Goal: Task Accomplishment & Management: Complete application form

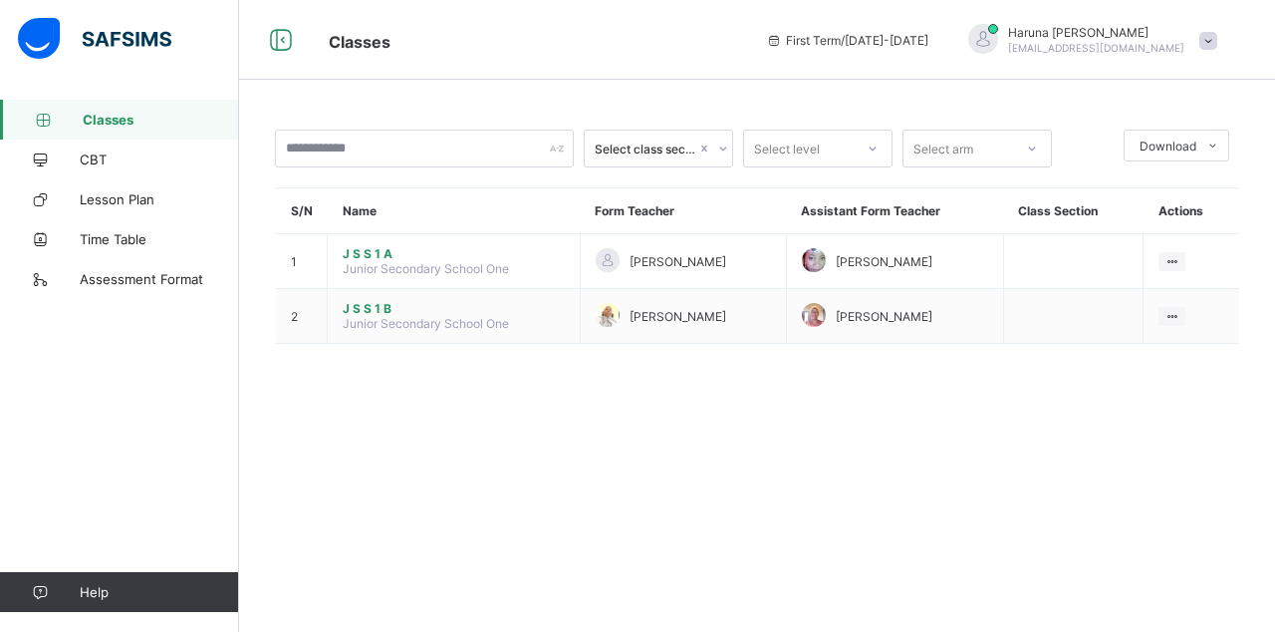
click at [108, 205] on span "Lesson Plan" at bounding box center [159, 199] width 159 height 16
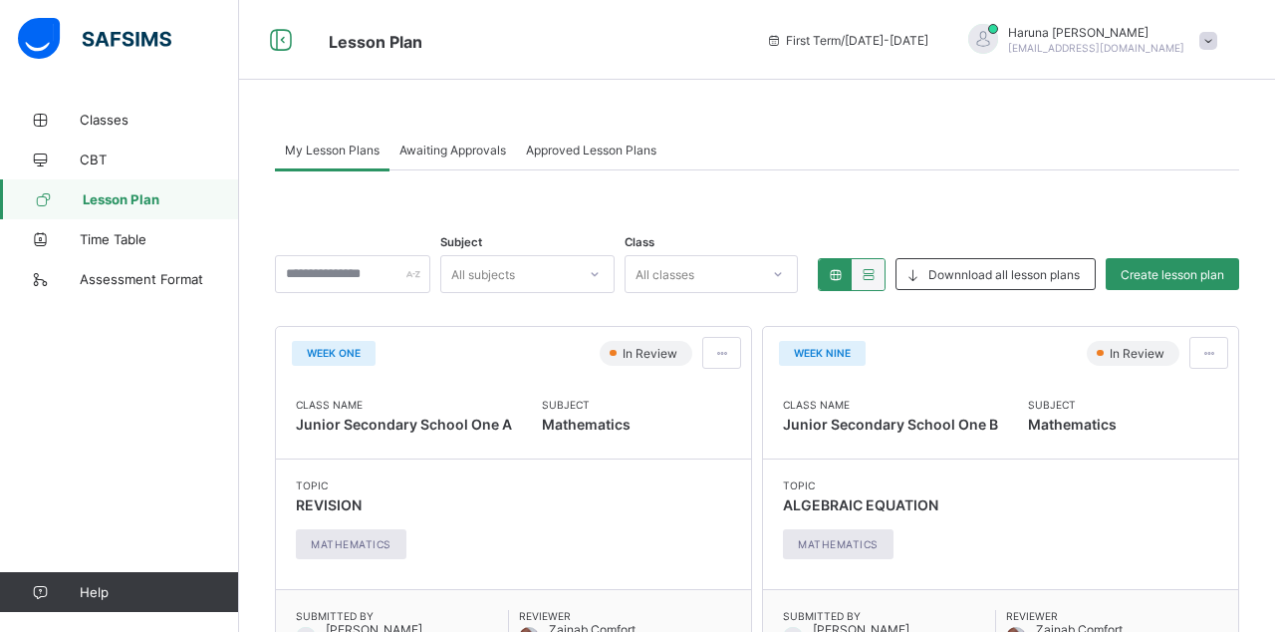
click at [1185, 275] on span "Create lesson plan" at bounding box center [1173, 274] width 104 height 15
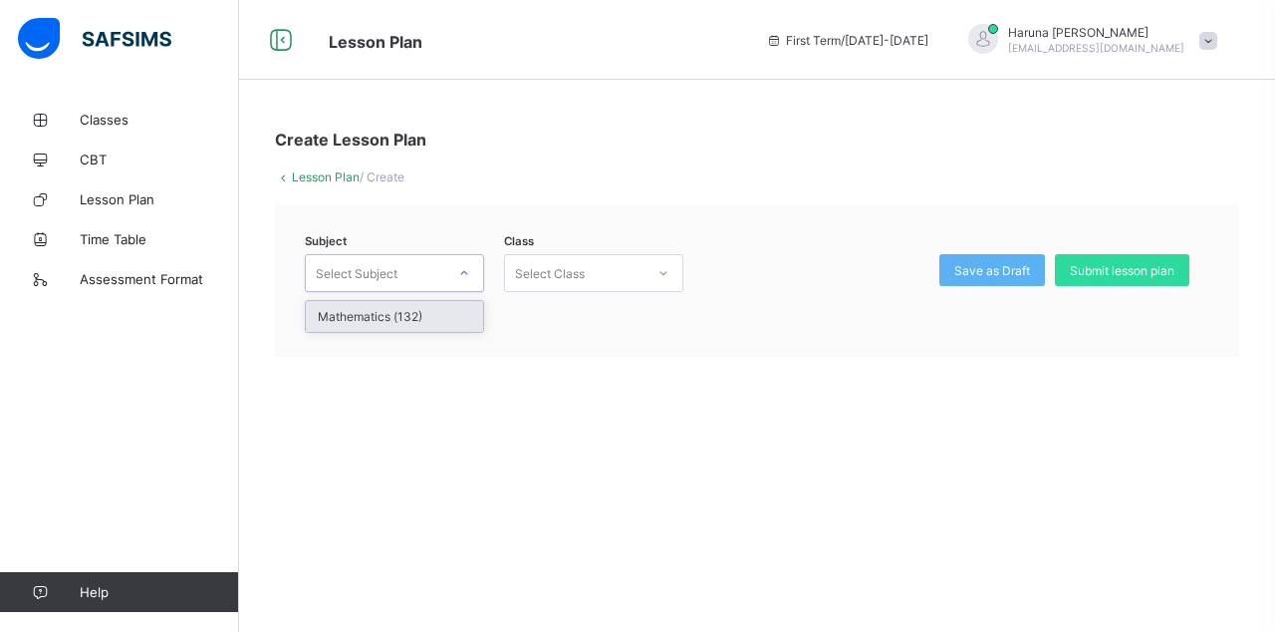
click at [350, 315] on div "Mathematics (132)" at bounding box center [394, 316] width 177 height 31
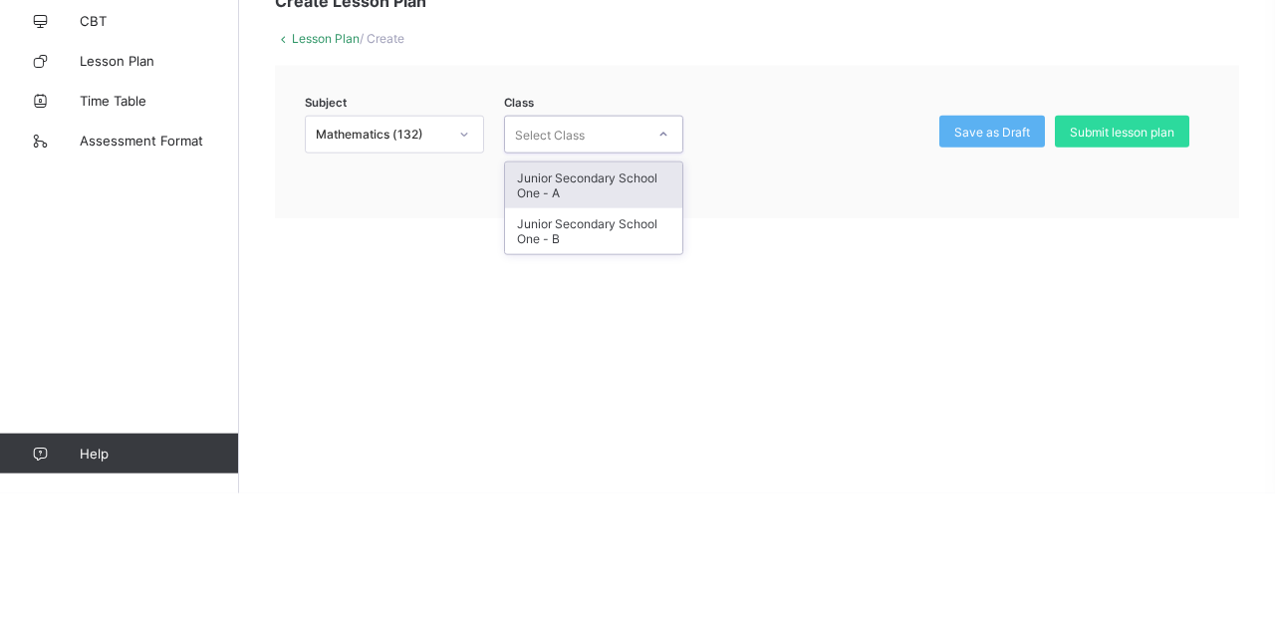
click at [532, 375] on div "Junior Secondary School One - B" at bounding box center [593, 370] width 177 height 46
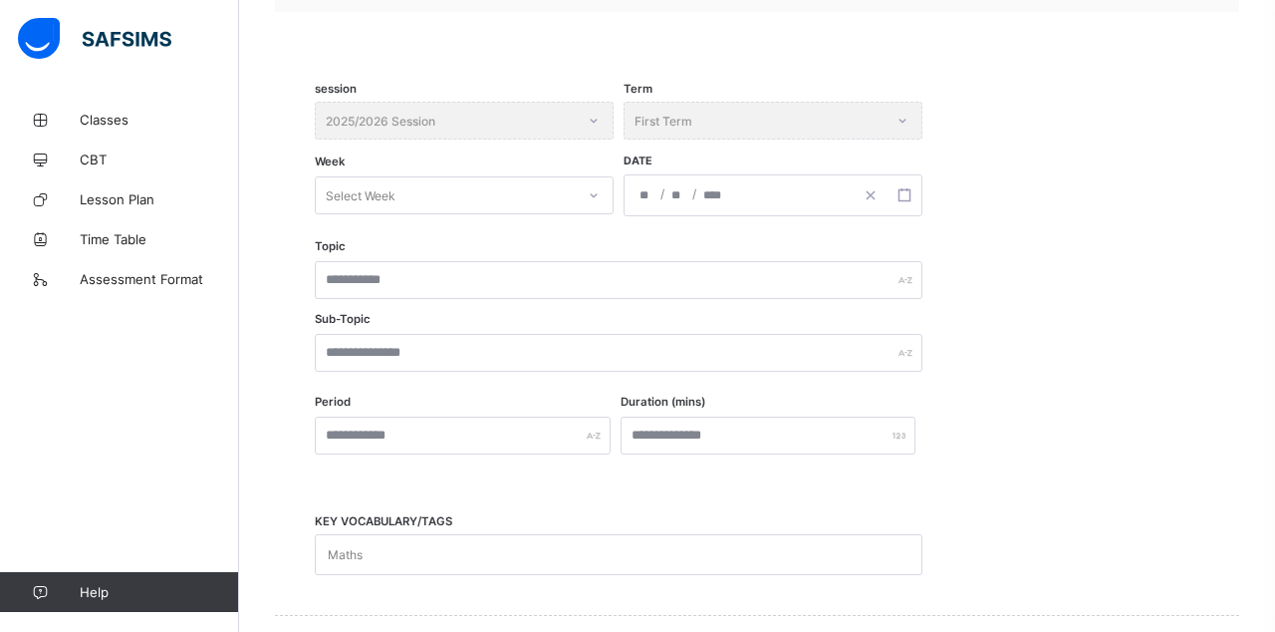
scroll to position [355, 0]
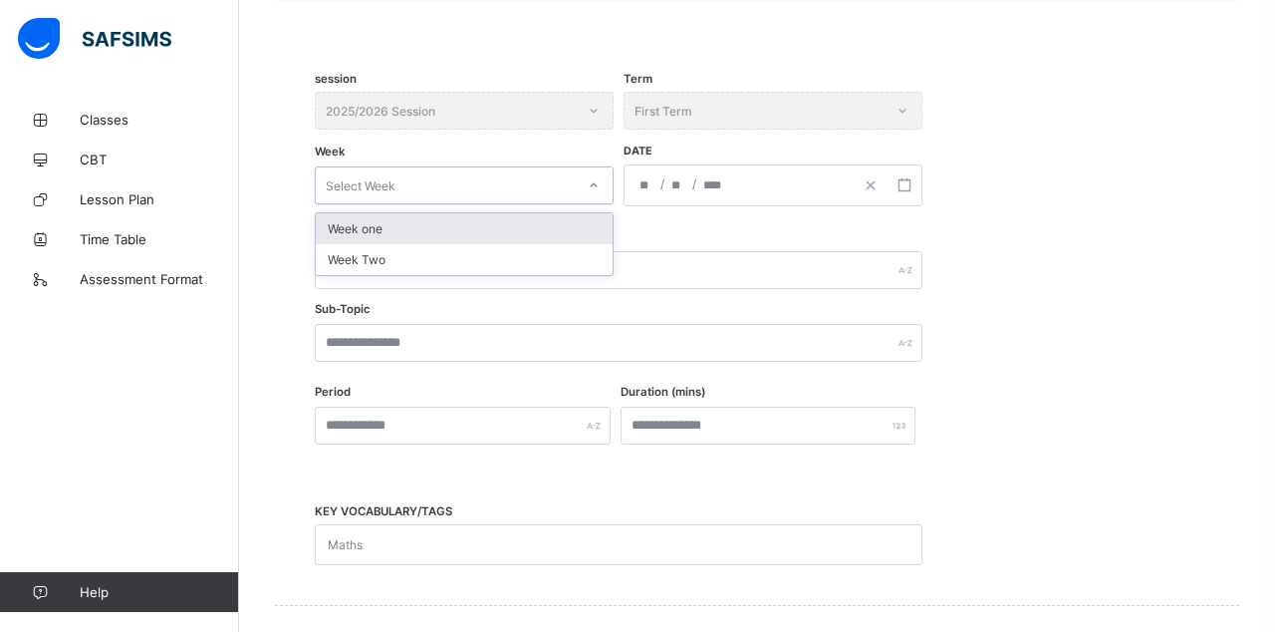
click at [349, 253] on div "Week Two" at bounding box center [464, 259] width 297 height 31
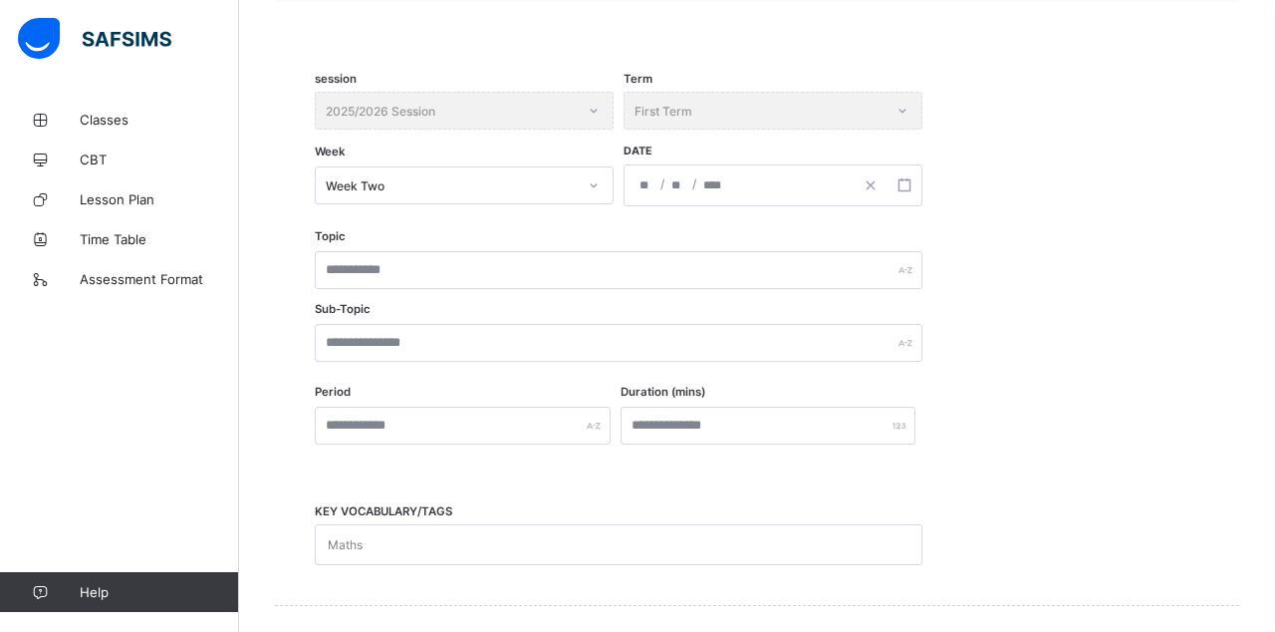
click at [721, 199] on div "/ /" at bounding box center [773, 185] width 299 height 42
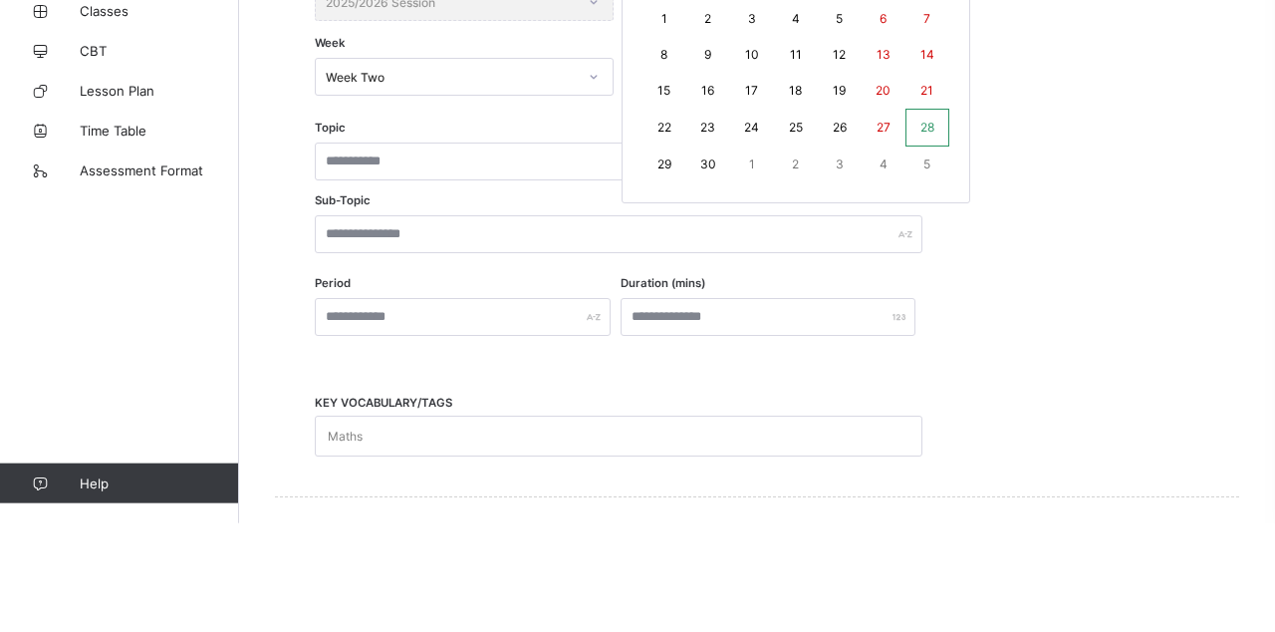
scroll to position [354, 0]
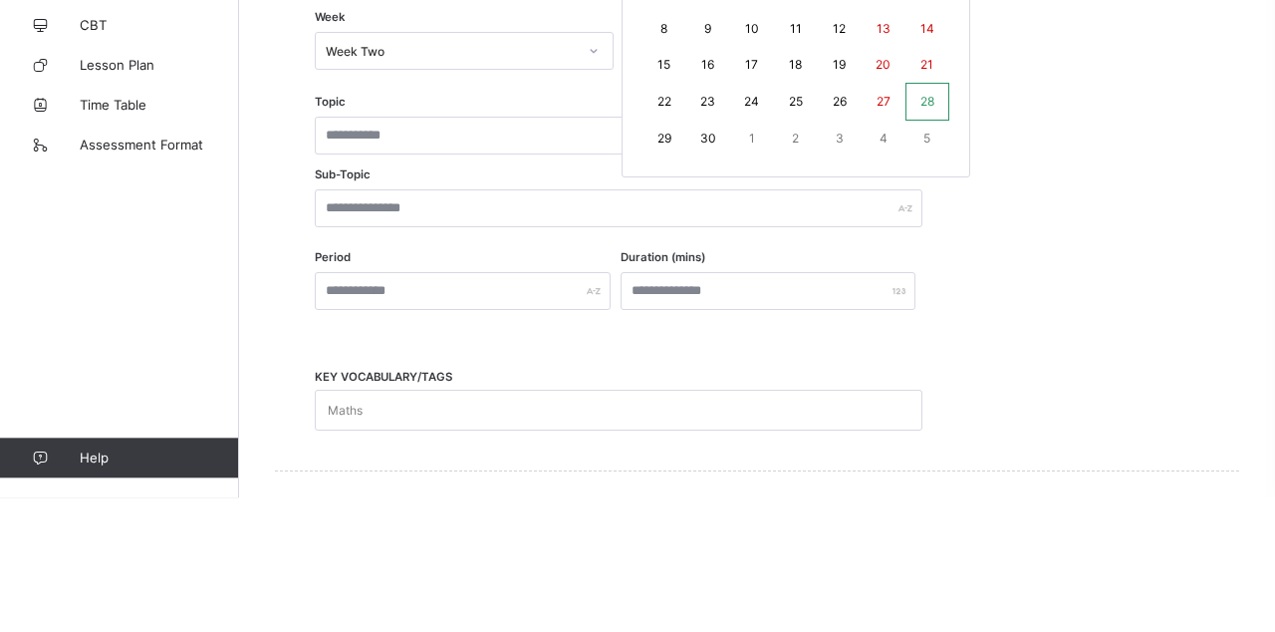
click at [669, 276] on abbr "29" at bounding box center [665, 272] width 14 height 15
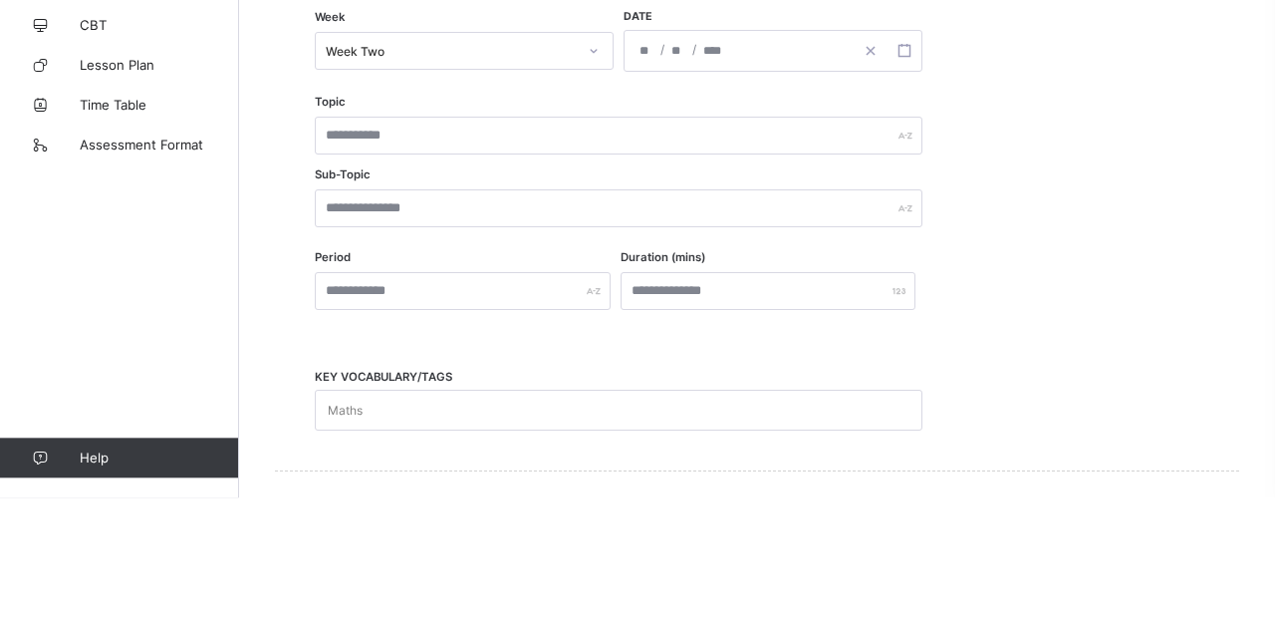
type input "**********"
type input "*"
type input "**"
type input "****"
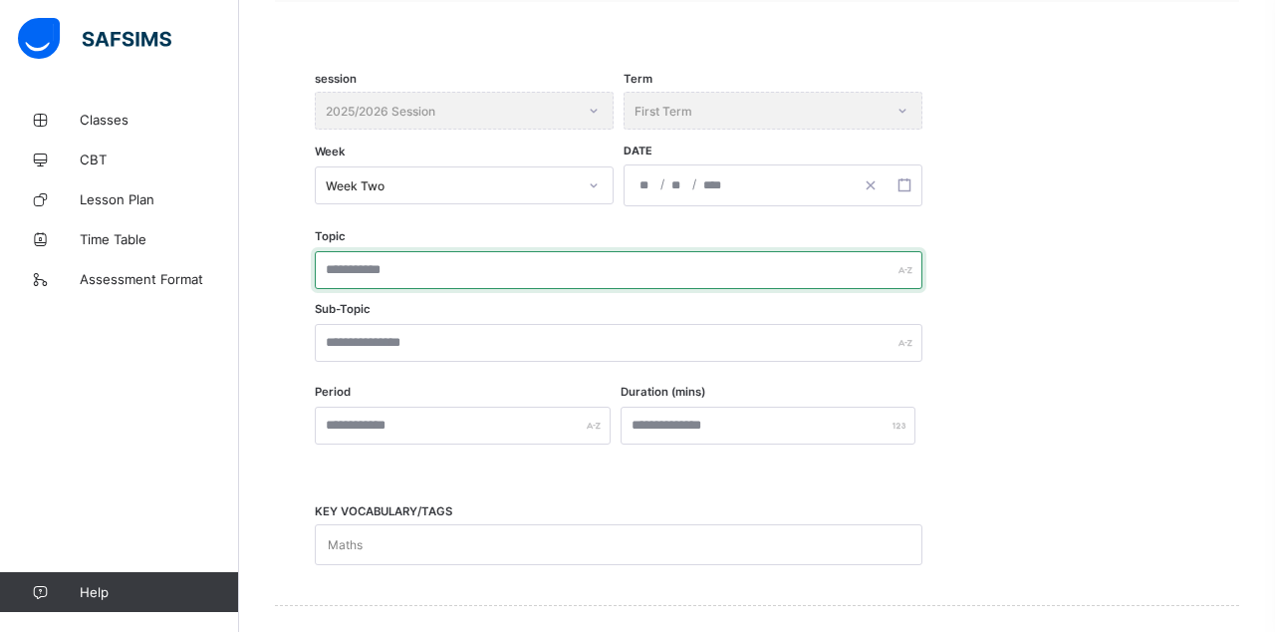
click at [345, 272] on input "text" at bounding box center [619, 270] width 608 height 38
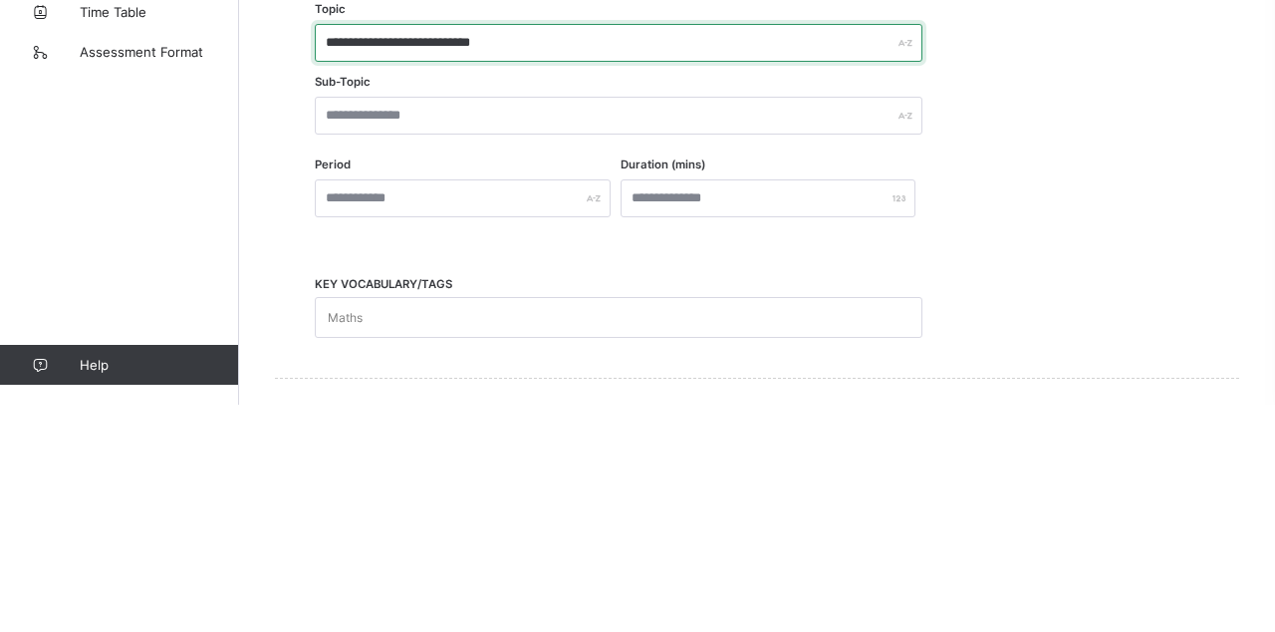
type input "**********"
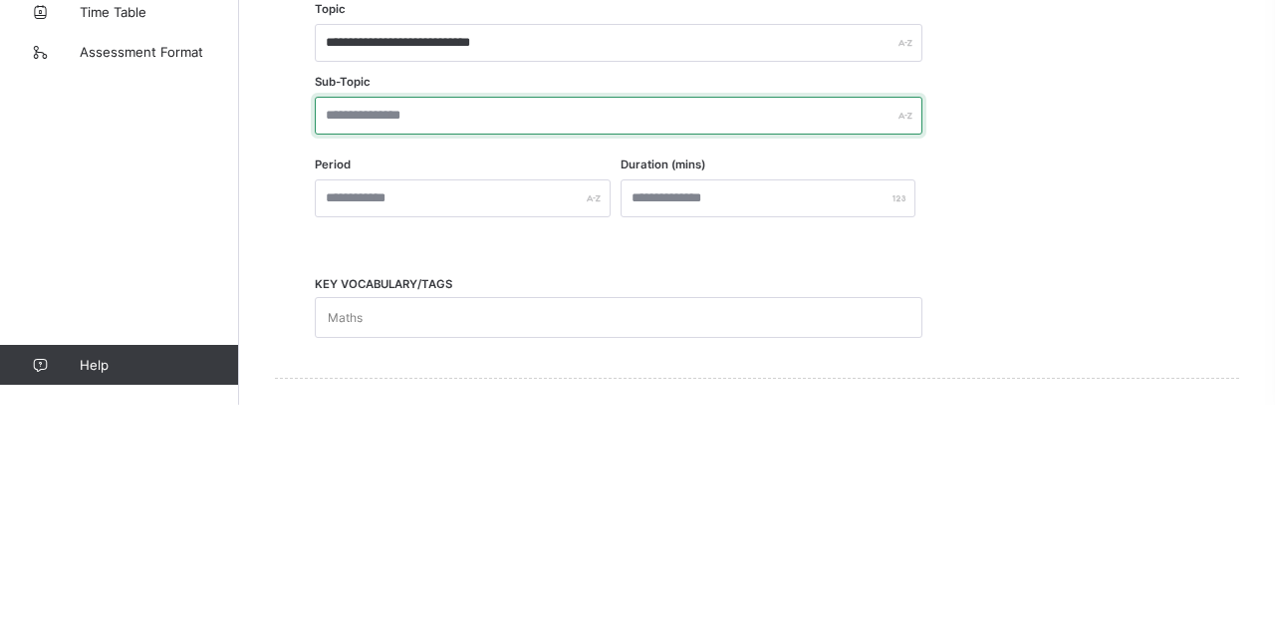
click at [341, 343] on input "text" at bounding box center [619, 343] width 608 height 38
type input "**********"
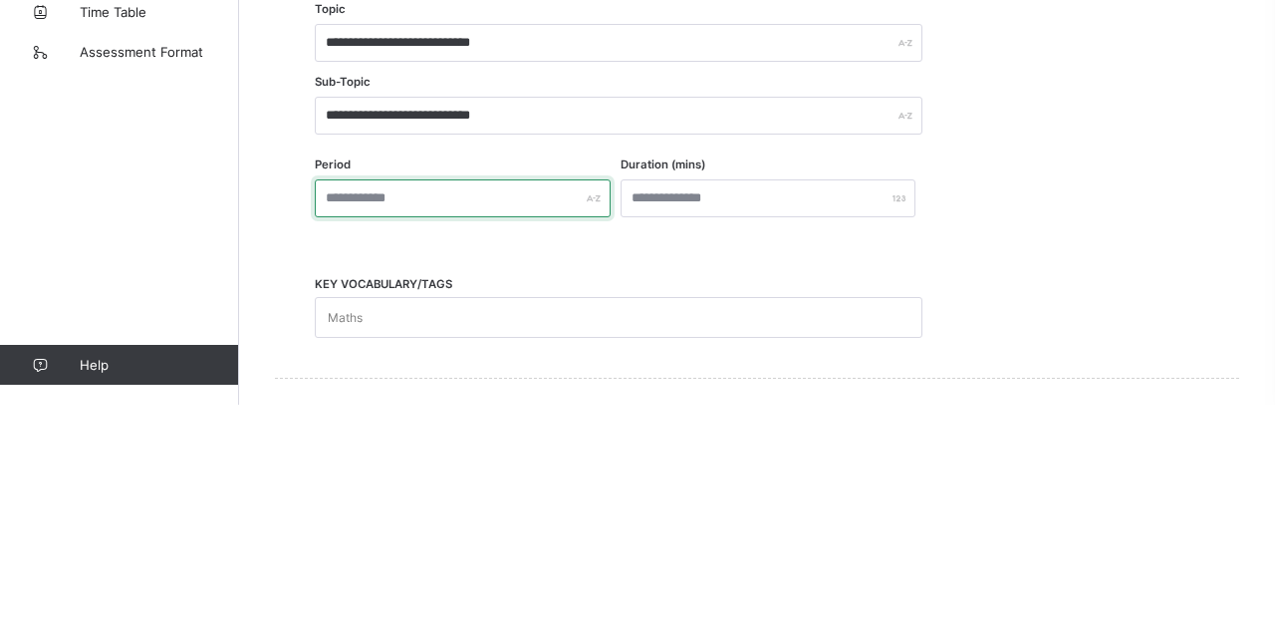
click at [351, 428] on input "text" at bounding box center [463, 425] width 296 height 38
type input "*****"
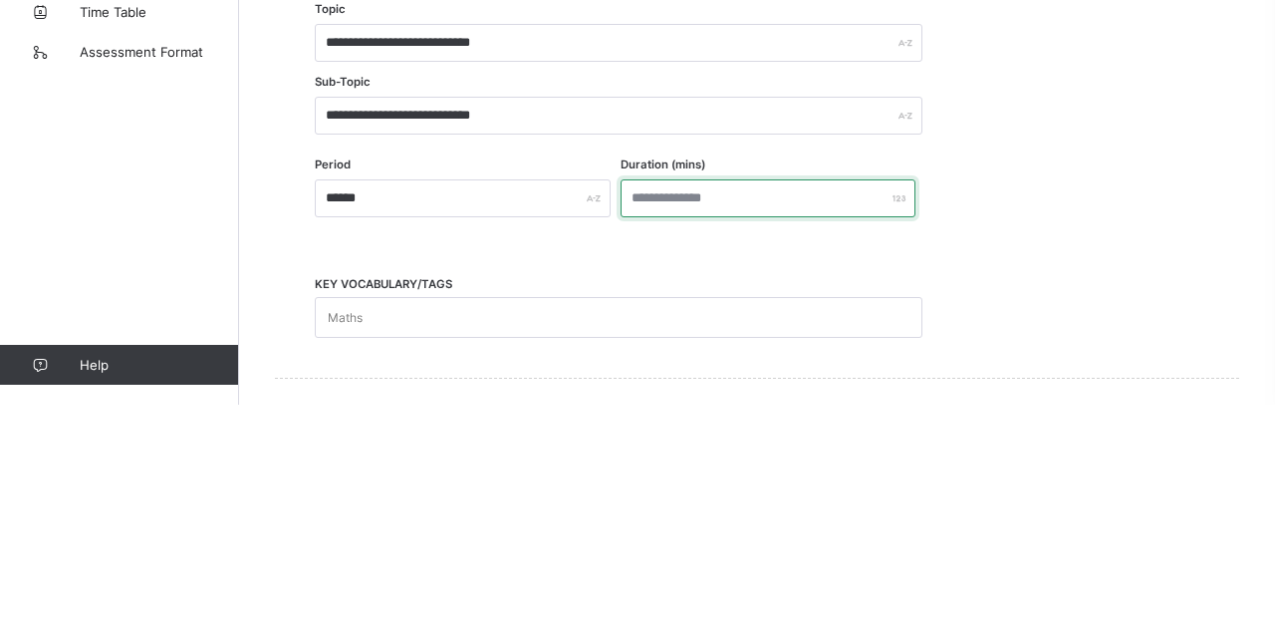
click at [679, 428] on input "number" at bounding box center [769, 425] width 296 height 38
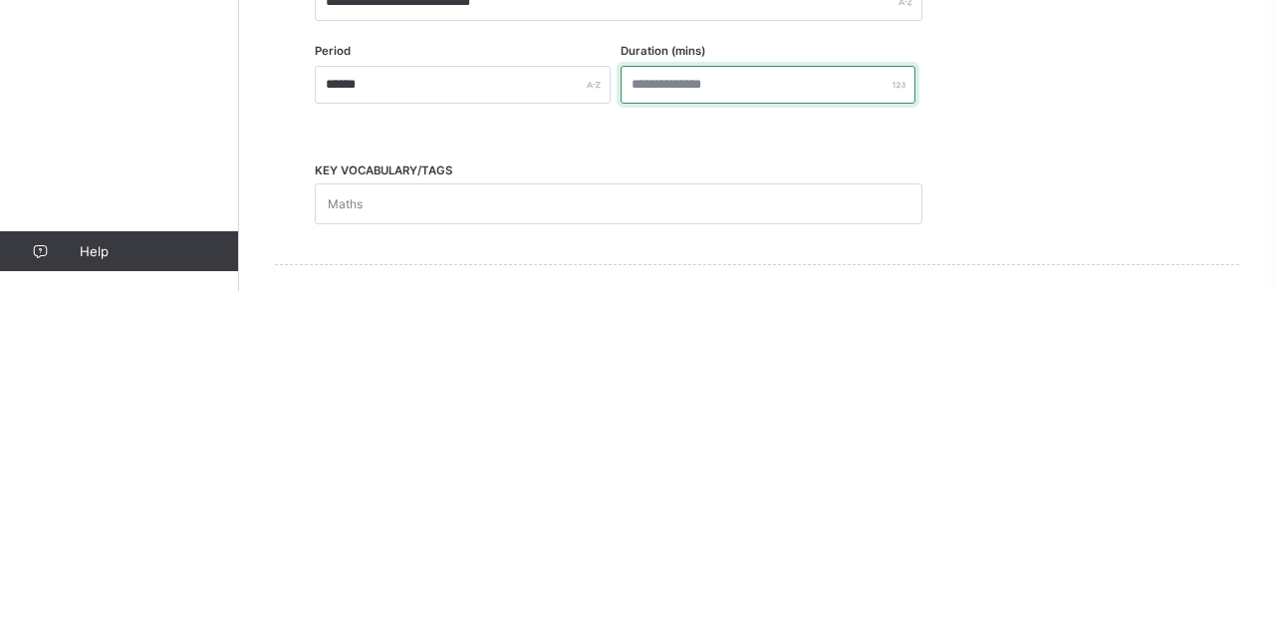
type input "**"
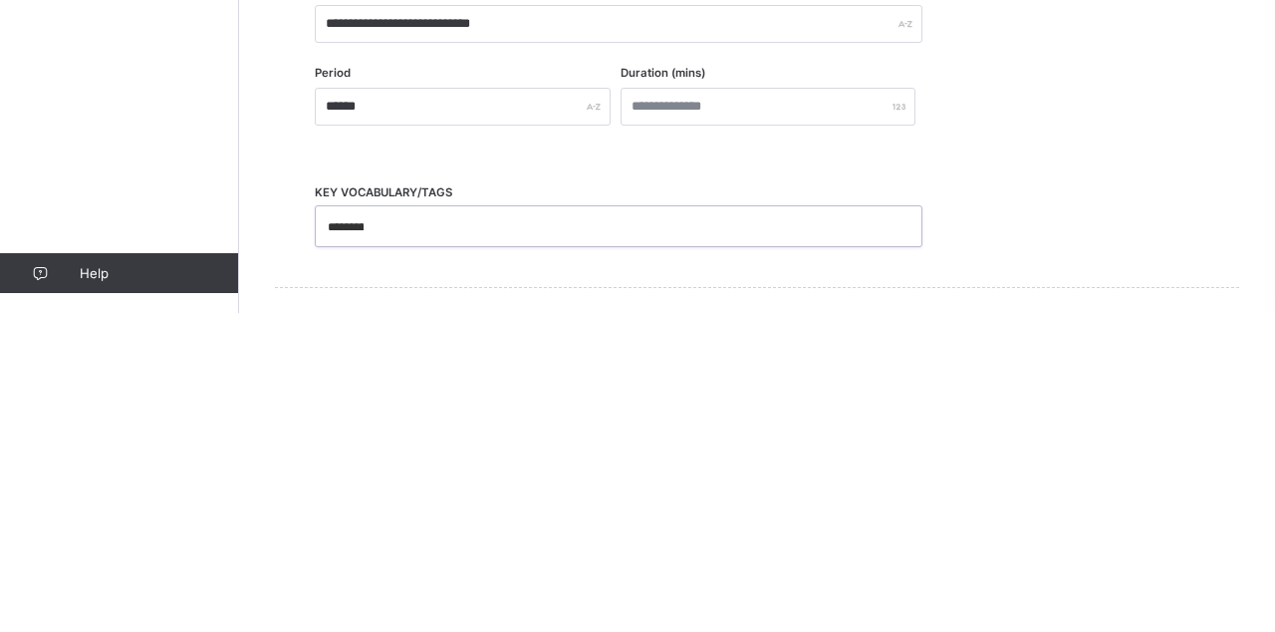
scroll to position [0, 0]
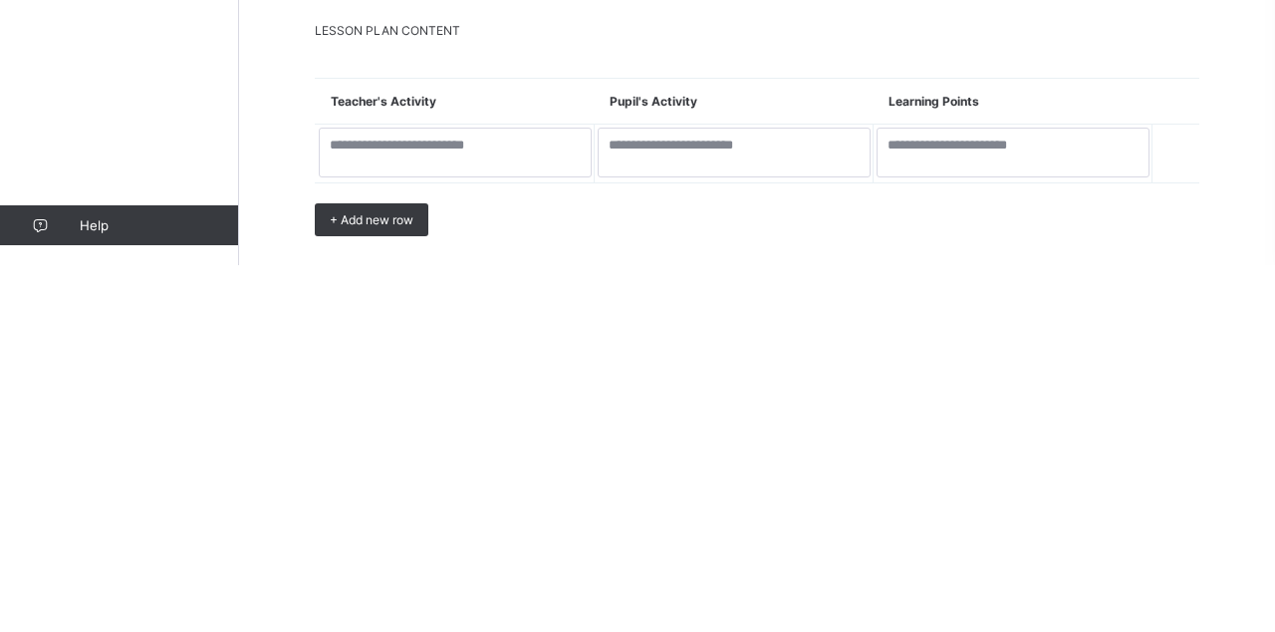
type input "**********"
click at [373, 497] on textarea at bounding box center [455, 519] width 273 height 50
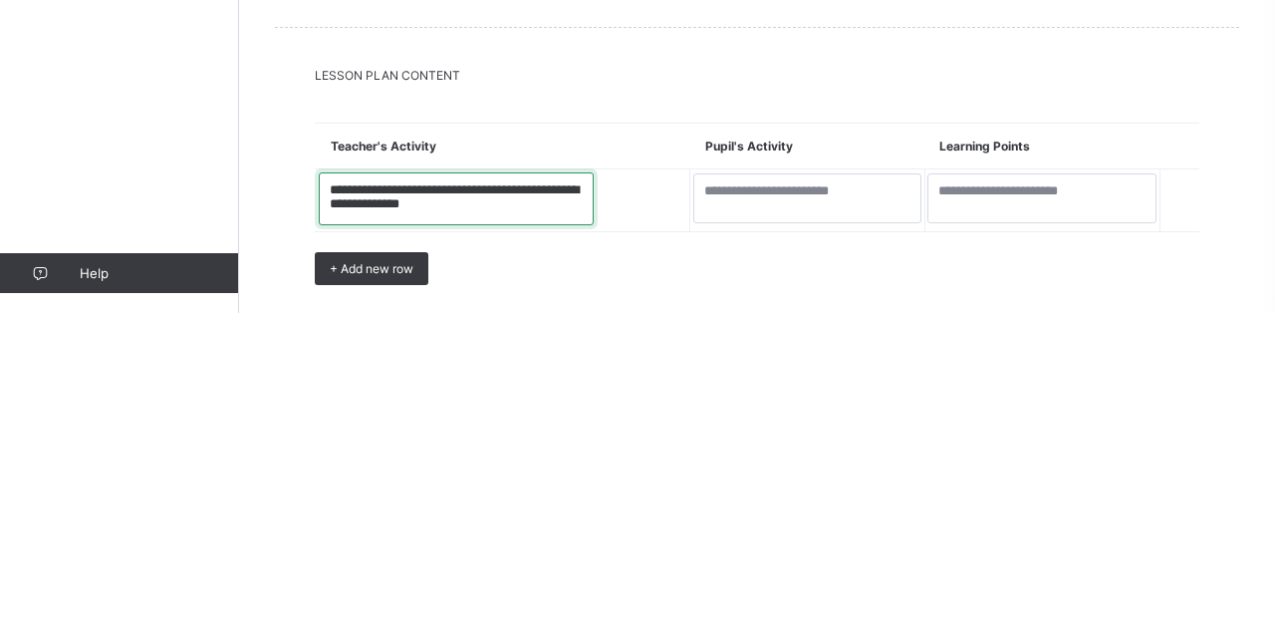
type textarea "**********"
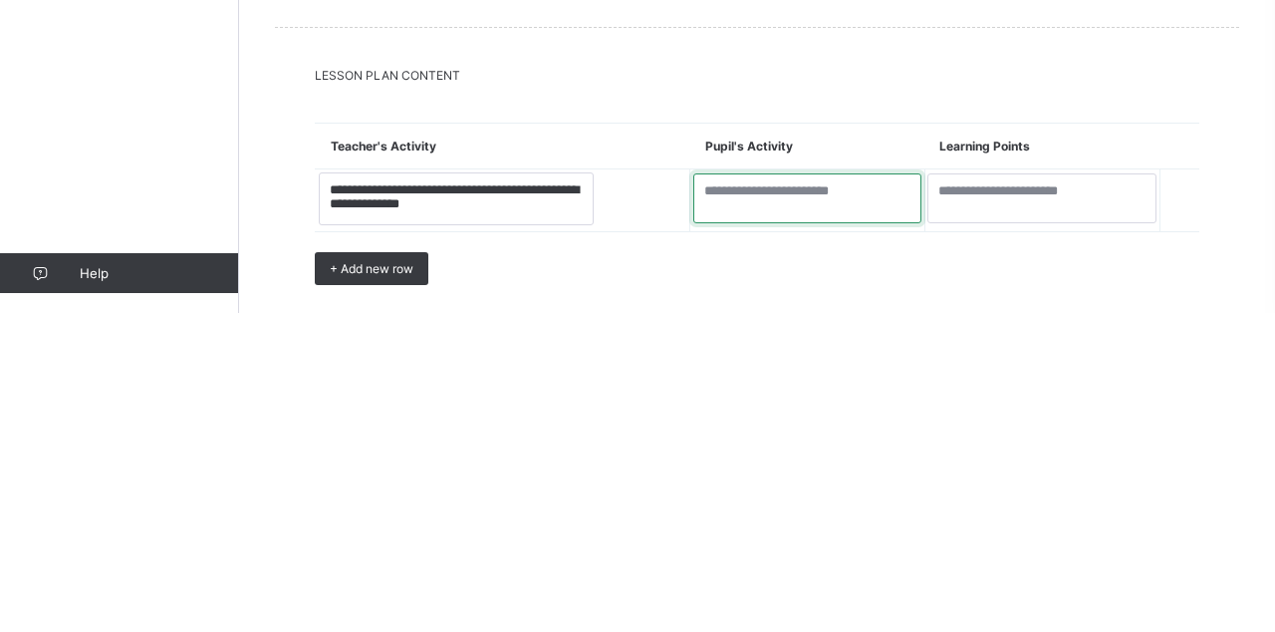
click at [693, 492] on textarea at bounding box center [807, 517] width 229 height 50
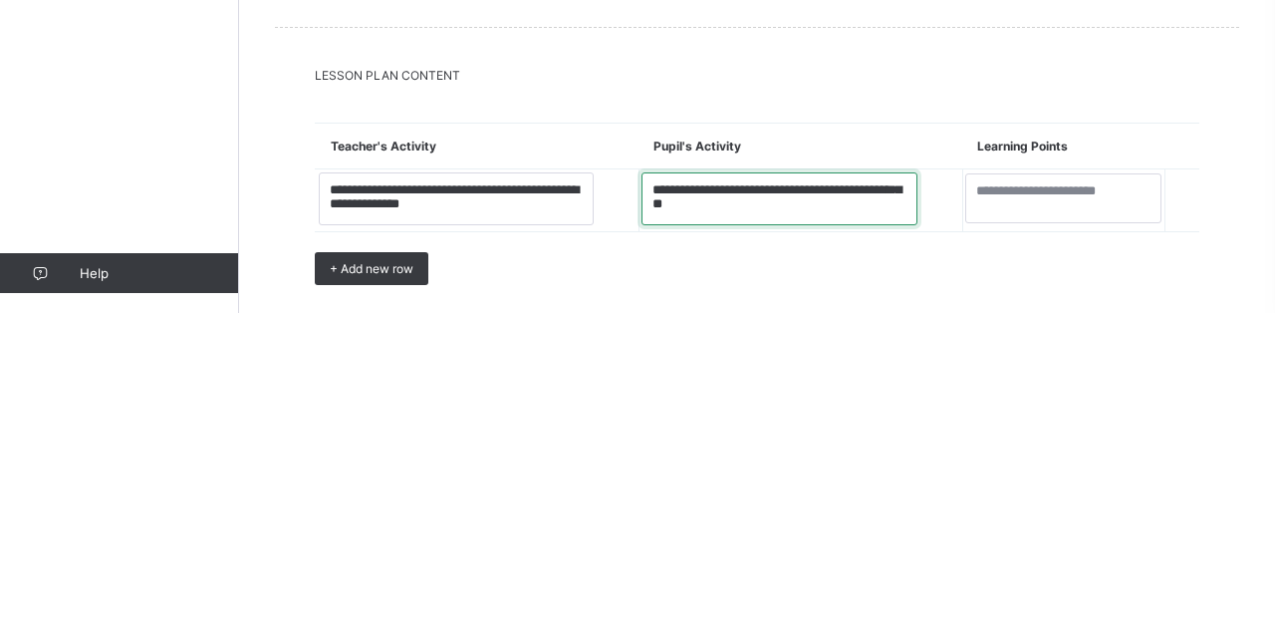
type textarea "**********"
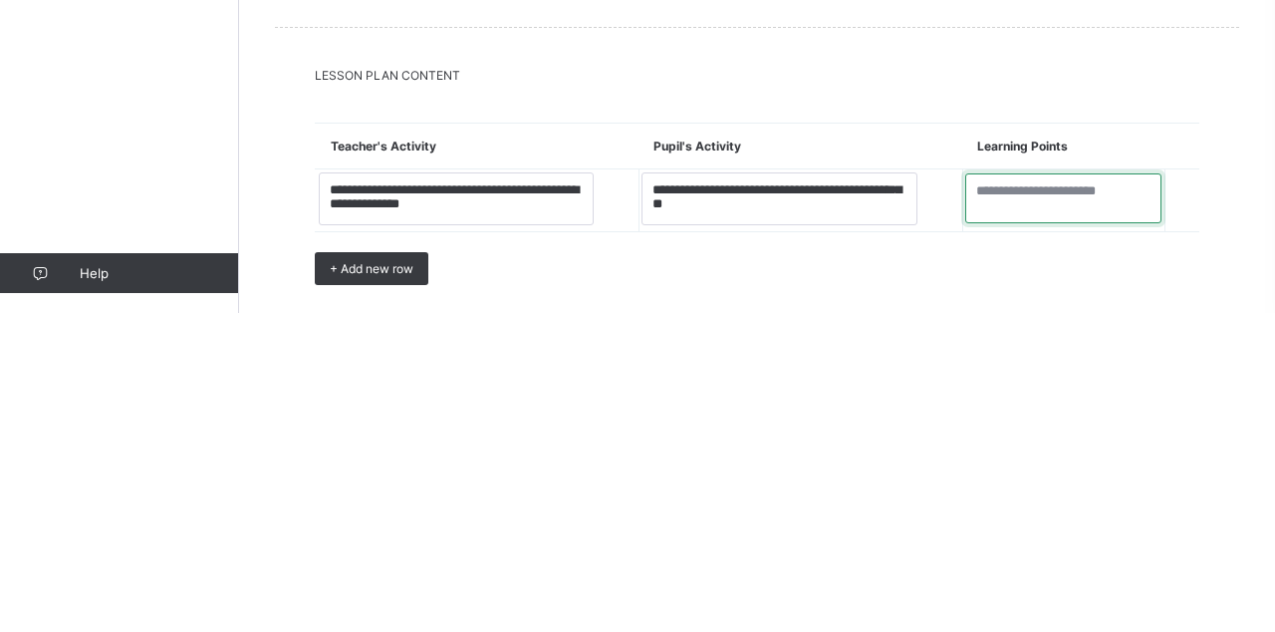
click at [1015, 492] on textarea at bounding box center [1063, 517] width 196 height 50
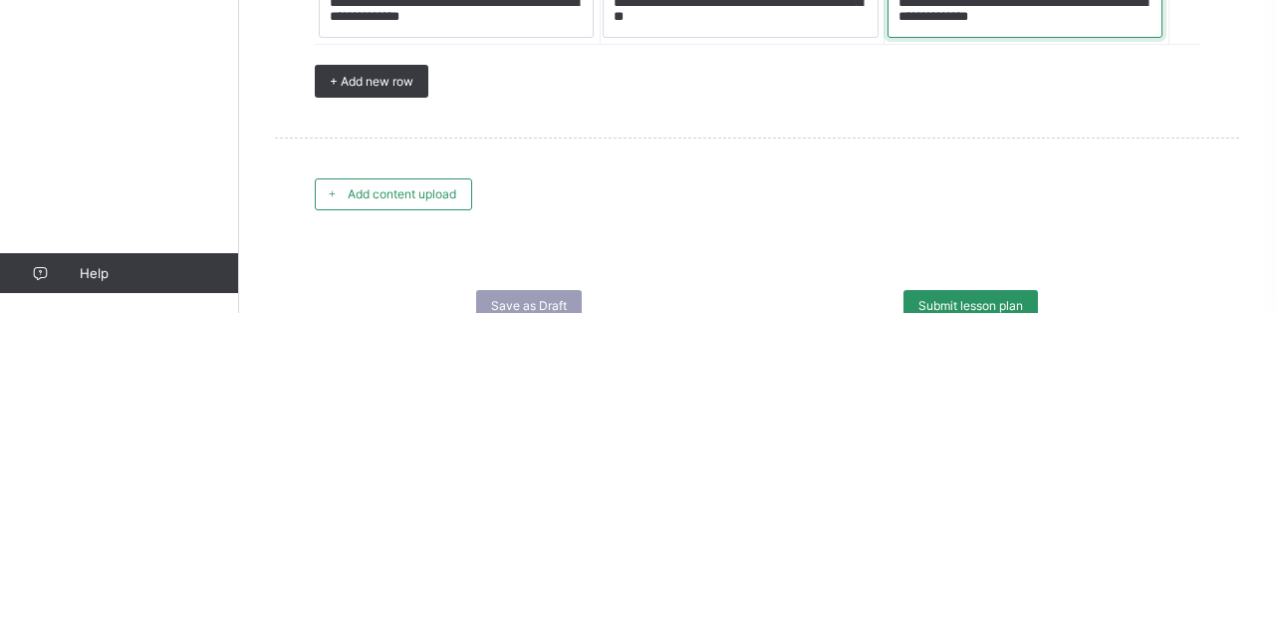
scroll to position [2427, 0]
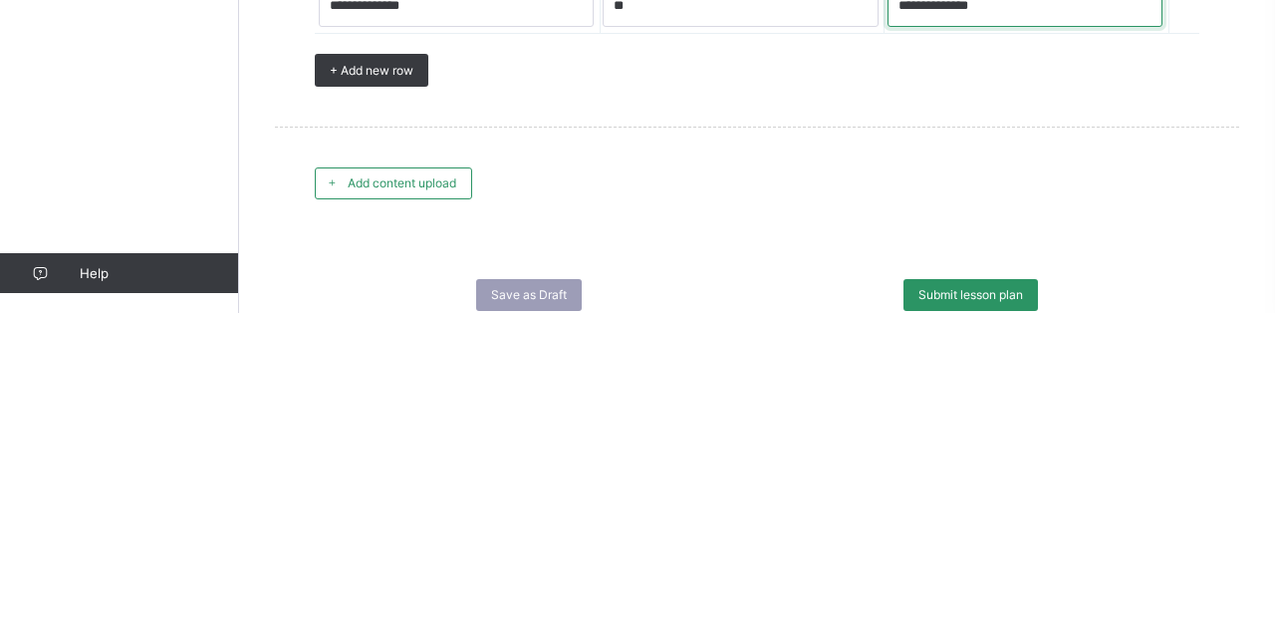
type textarea "**********"
click at [373, 486] on div "Add content upload" at bounding box center [393, 502] width 157 height 32
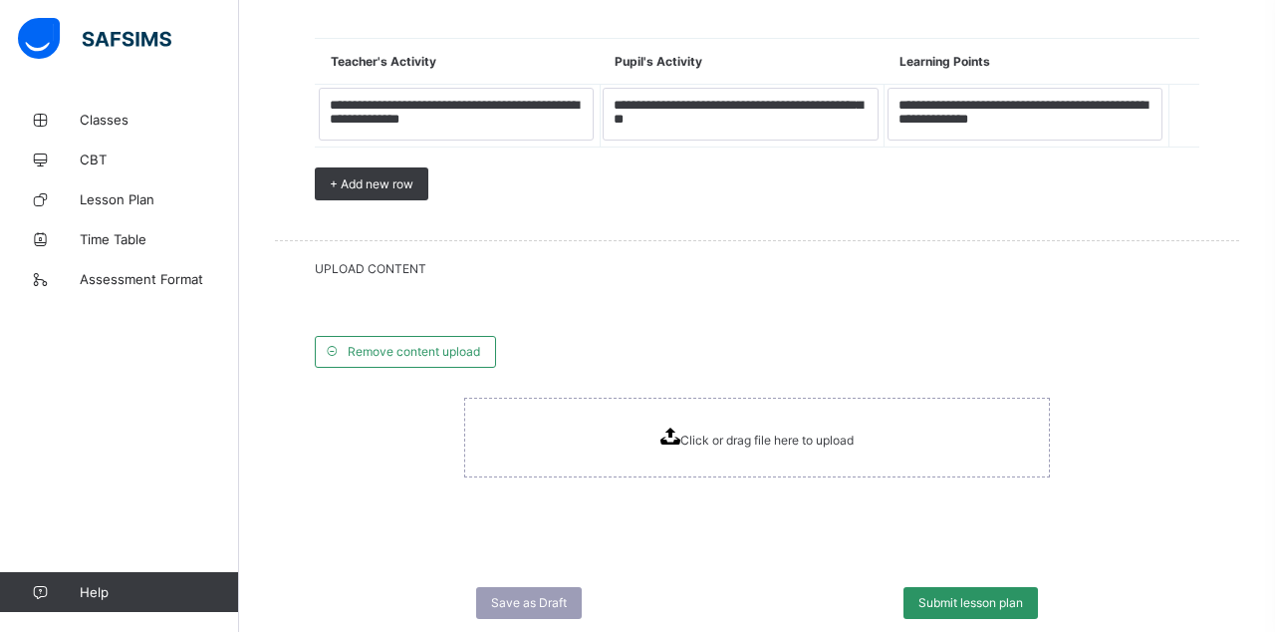
scroll to position [2657, 0]
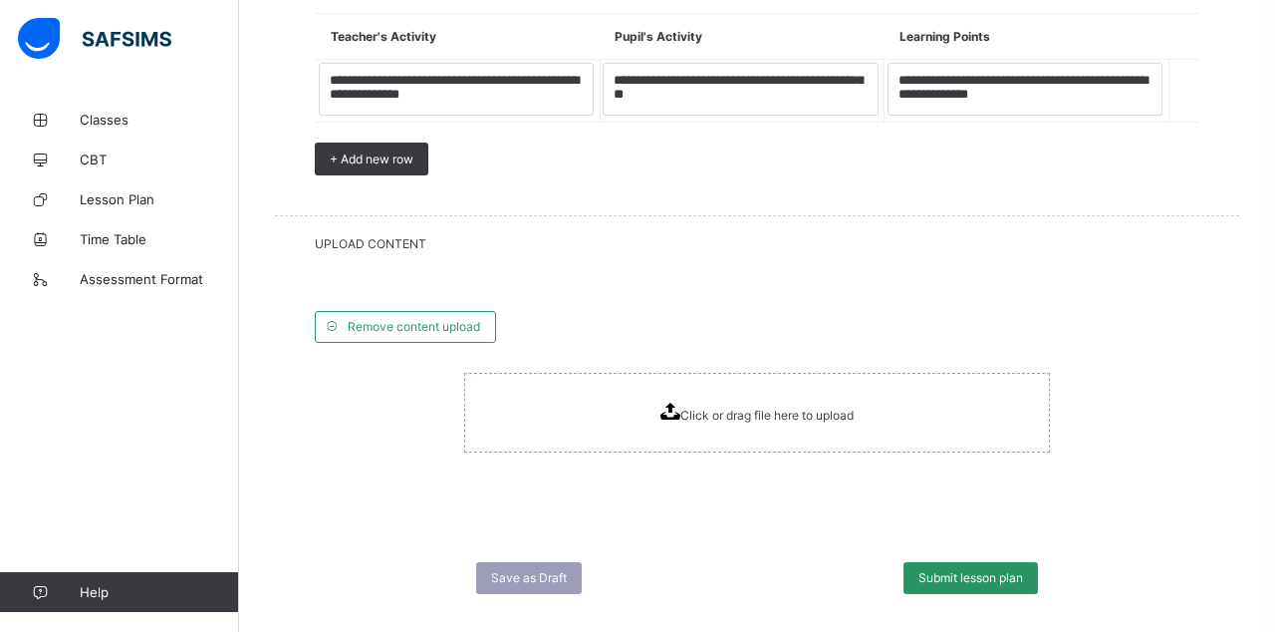
click at [788, 402] on div "Click or drag file here to upload" at bounding box center [757, 412] width 193 height 20
click at [797, 402] on div "Click or drag file here to upload" at bounding box center [757, 412] width 193 height 20
click at [373, 311] on div "Remove content upload" at bounding box center [405, 327] width 181 height 32
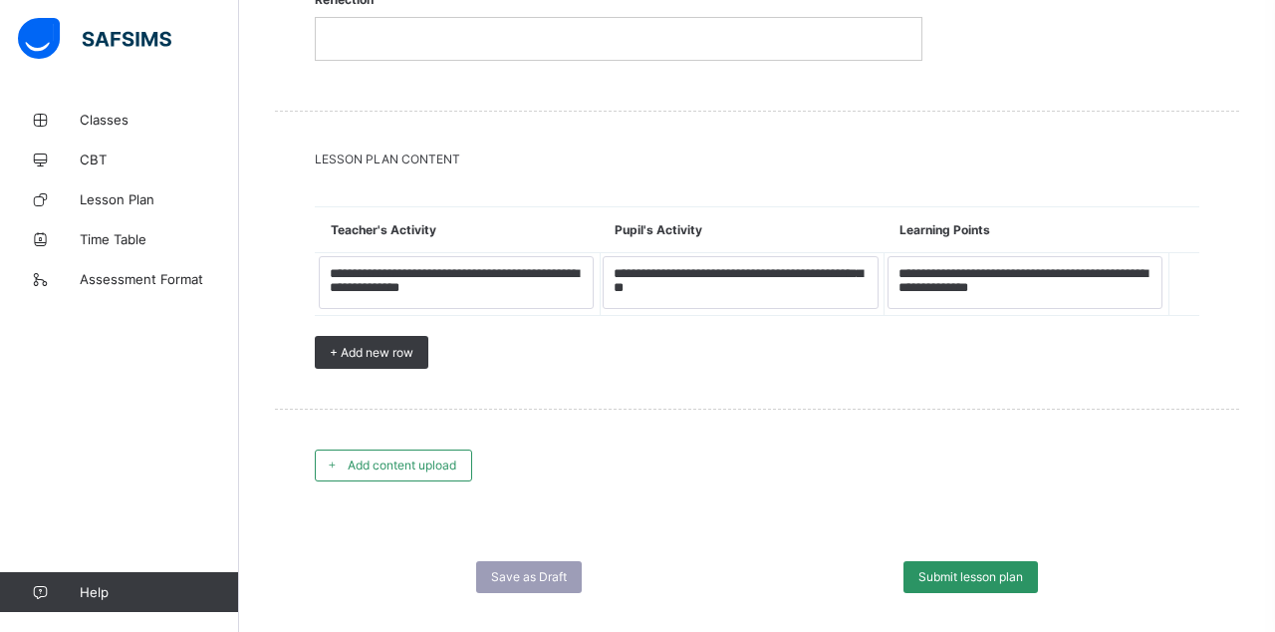
click at [375, 457] on span "Add content upload" at bounding box center [402, 464] width 109 height 15
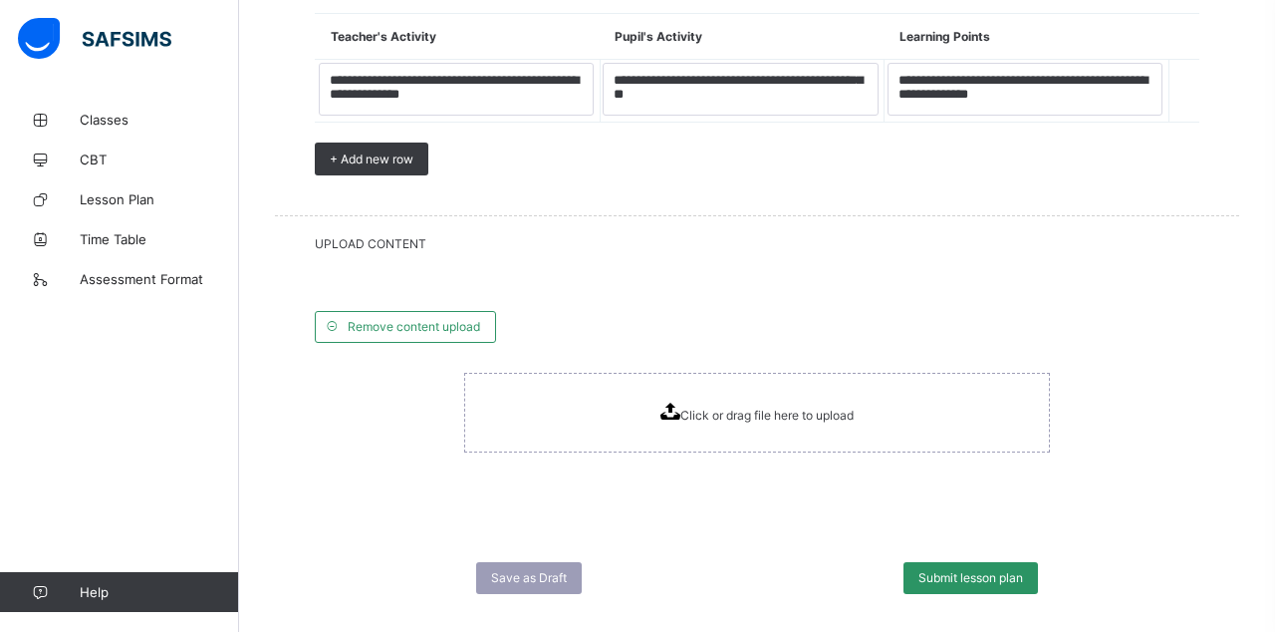
click at [650, 374] on div "Click or drag file here to upload" at bounding box center [757, 413] width 586 height 80
click at [1006, 562] on div "Submit lesson plan" at bounding box center [971, 578] width 134 height 32
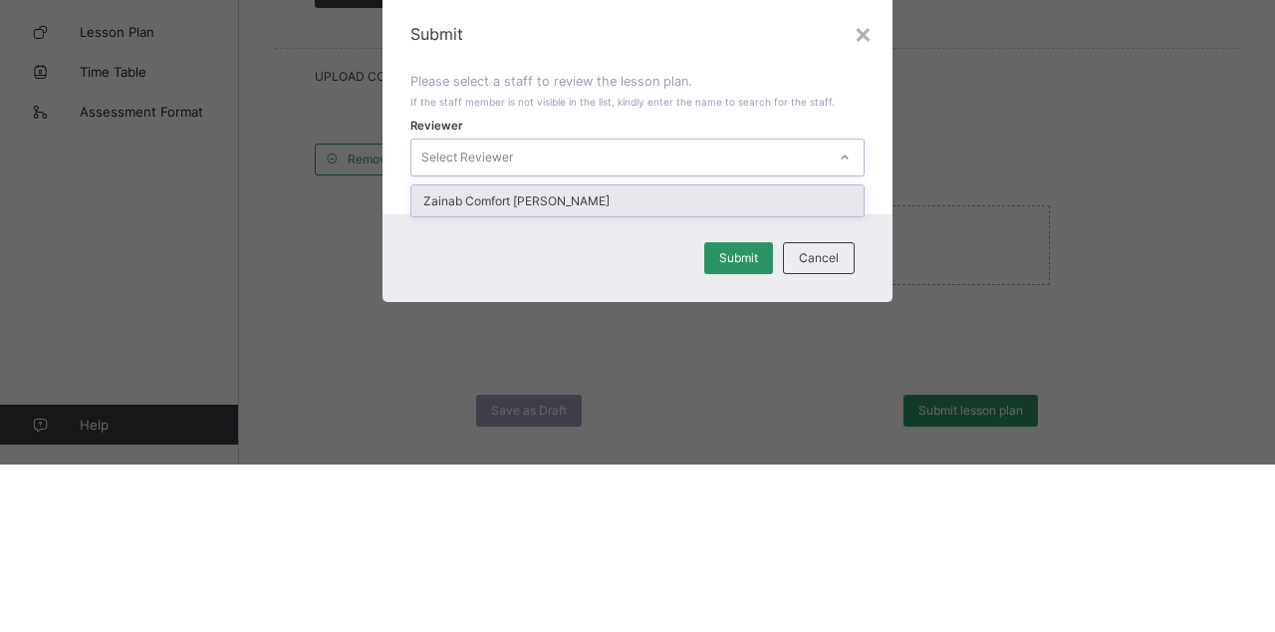
click at [456, 370] on div "Zainab Comfort [PERSON_NAME]" at bounding box center [637, 368] width 452 height 31
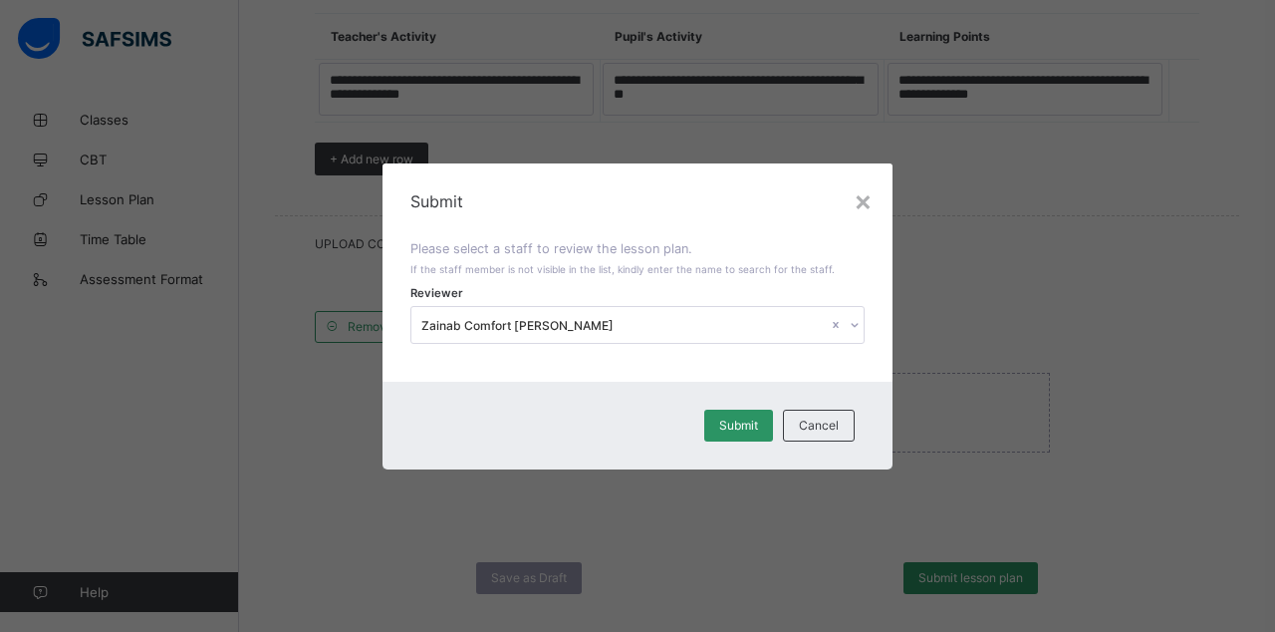
click at [724, 425] on span "Submit" at bounding box center [738, 424] width 39 height 15
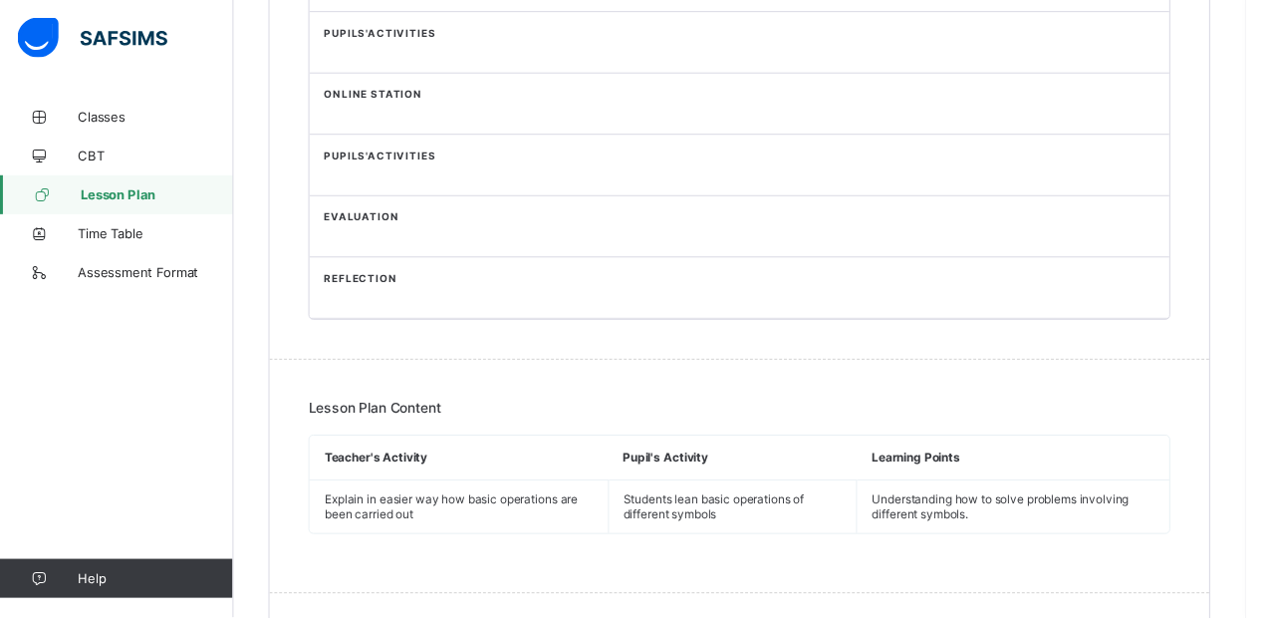
scroll to position [1305, 0]
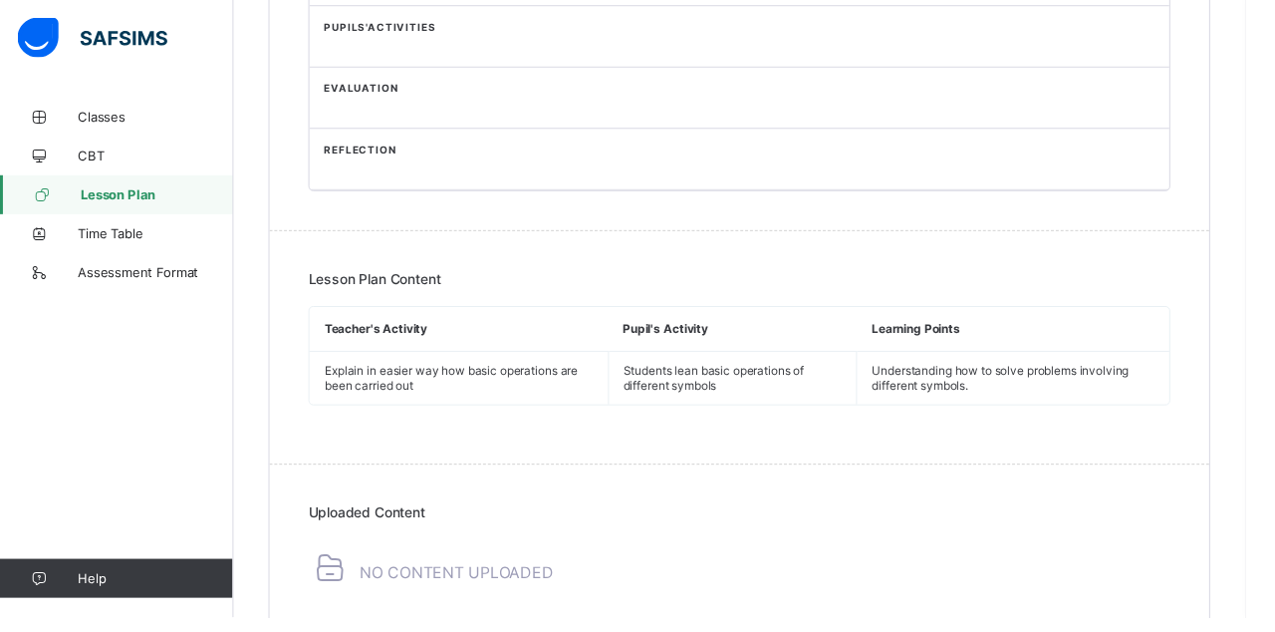
click at [367, 509] on div "Uploaded Content No content Uploaded" at bounding box center [757, 557] width 962 height 164
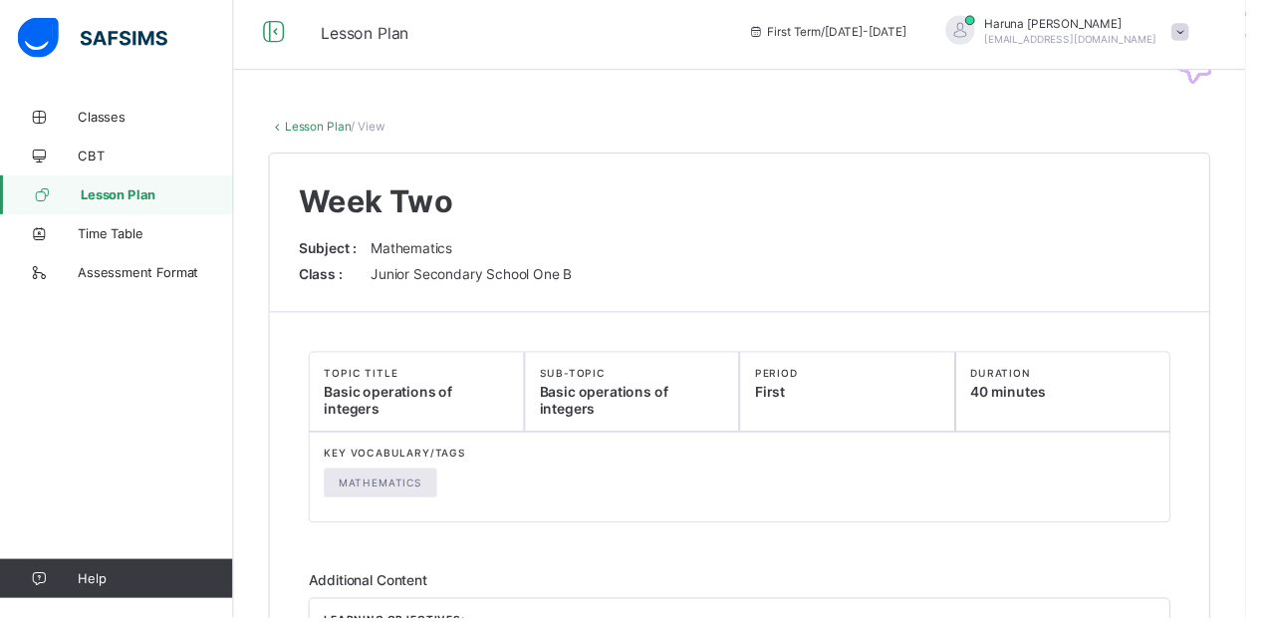
scroll to position [0, 0]
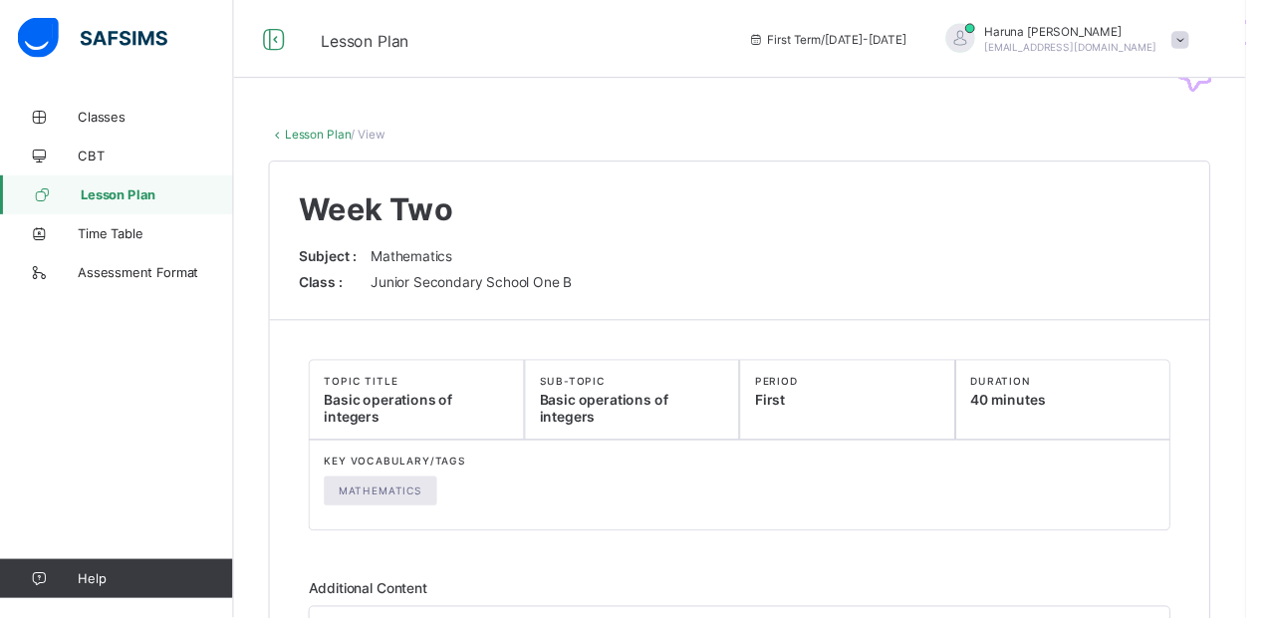
click at [339, 43] on span "Lesson Plan" at bounding box center [374, 42] width 90 height 20
click at [265, 45] on icon at bounding box center [281, 40] width 34 height 29
click at [132, 215] on link "Lesson Plan" at bounding box center [119, 199] width 239 height 40
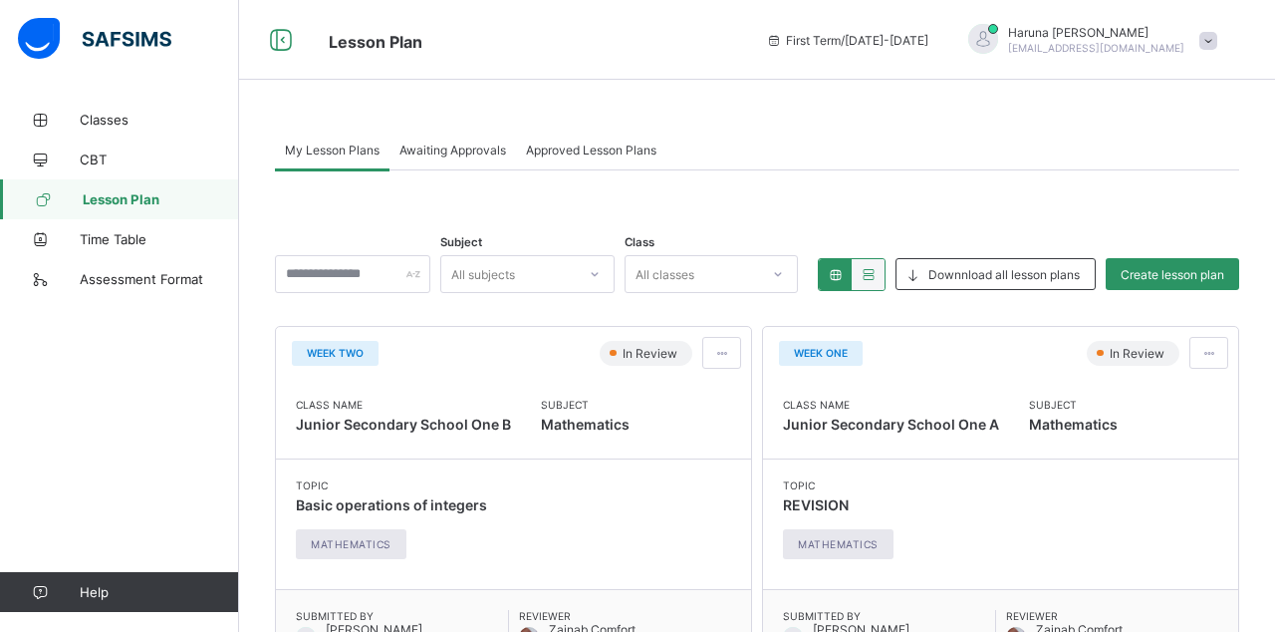
click at [730, 355] on span at bounding box center [721, 353] width 17 height 15
click at [644, 418] on span "Edit lesson plan" at bounding box center [665, 425] width 104 height 15
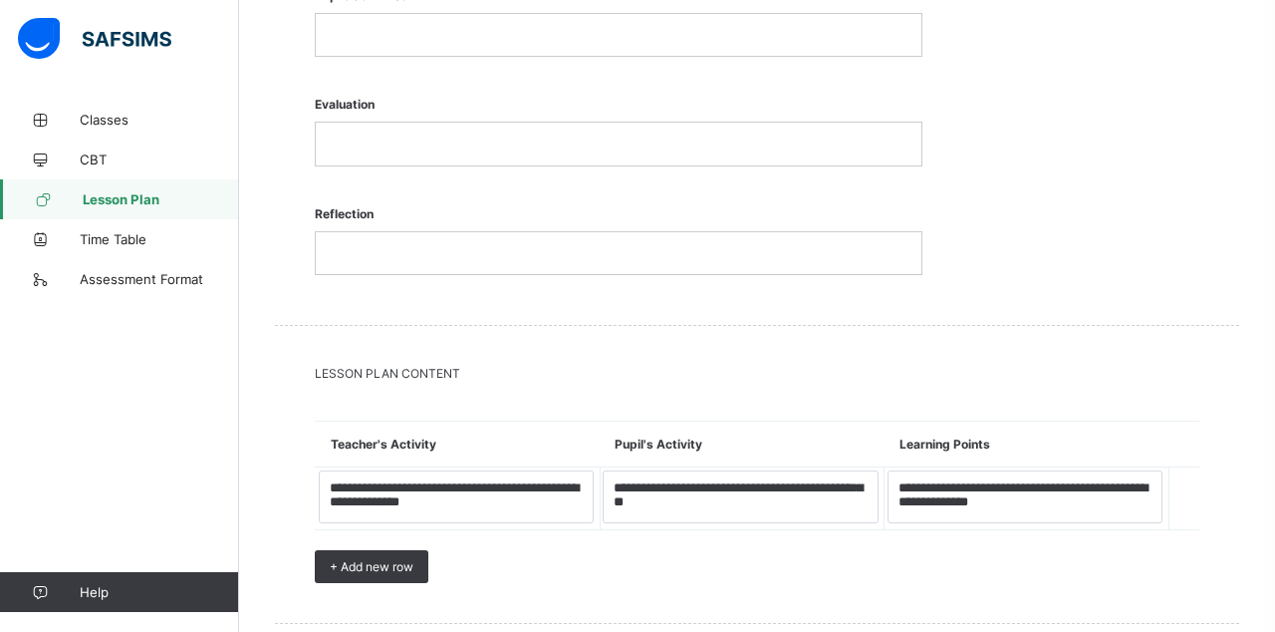
scroll to position [2459, 0]
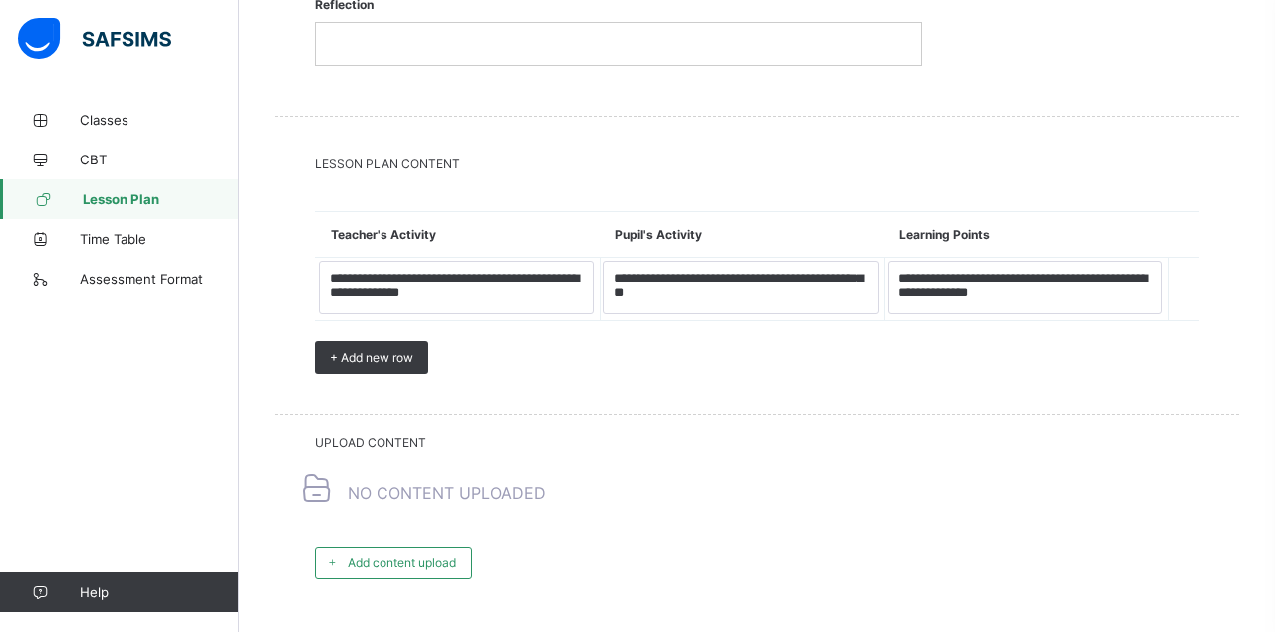
click at [361, 555] on span "Add content upload" at bounding box center [402, 562] width 109 height 15
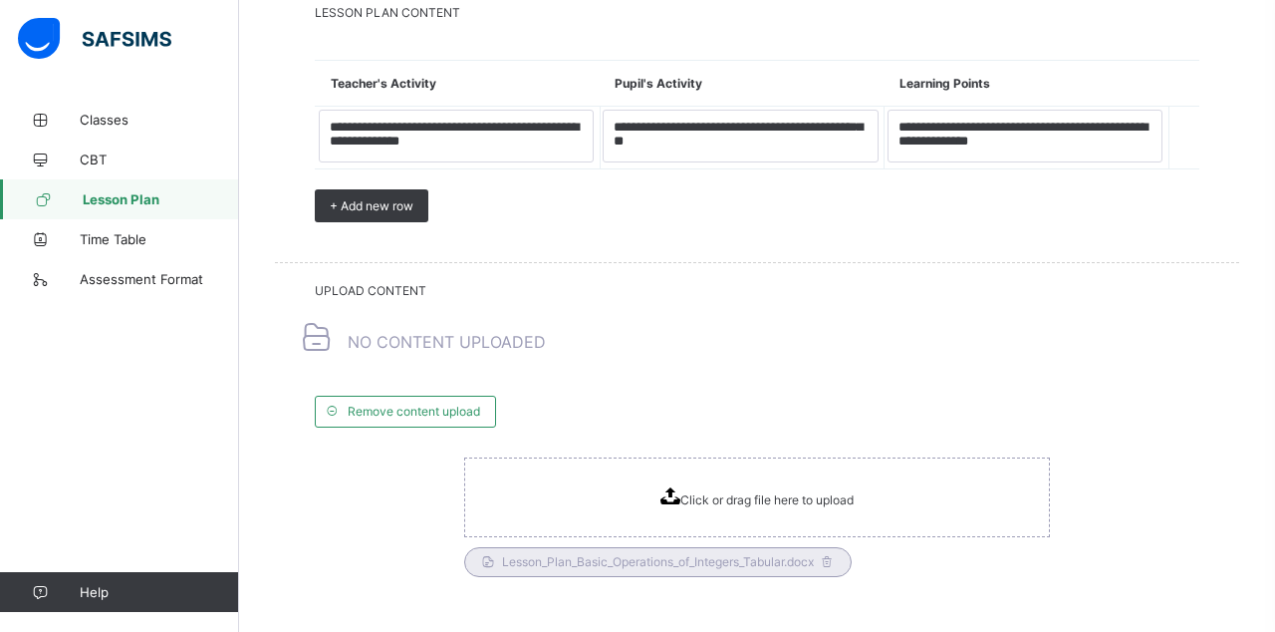
scroll to position [2628, 0]
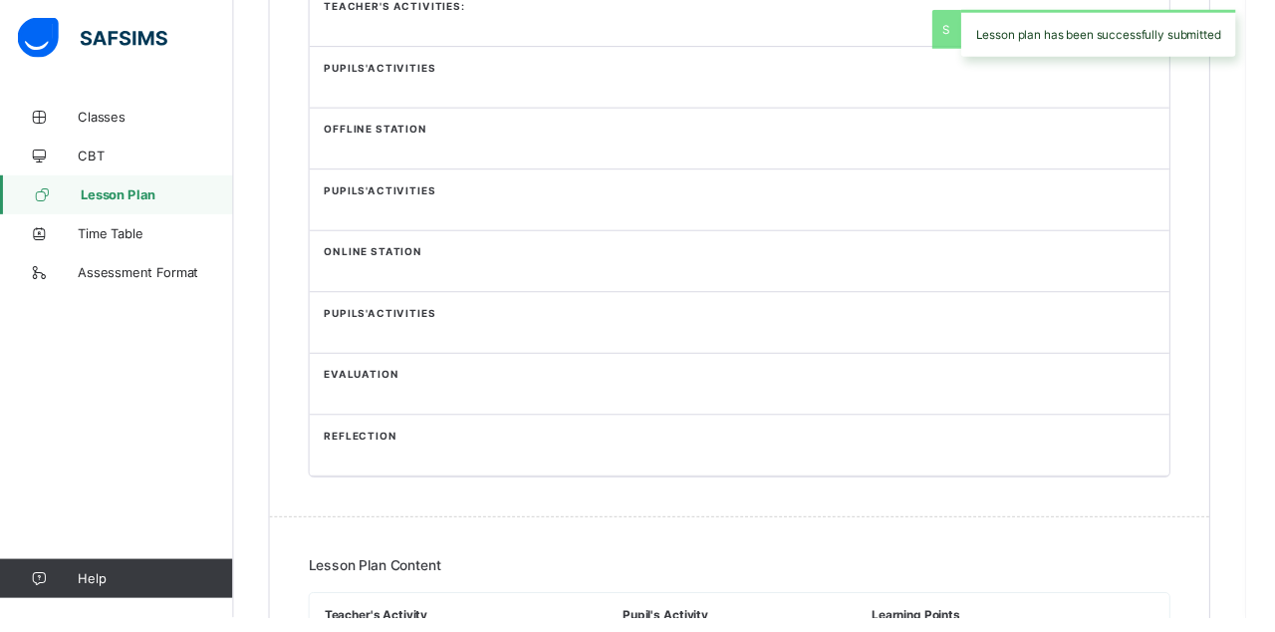
scroll to position [1201, 0]
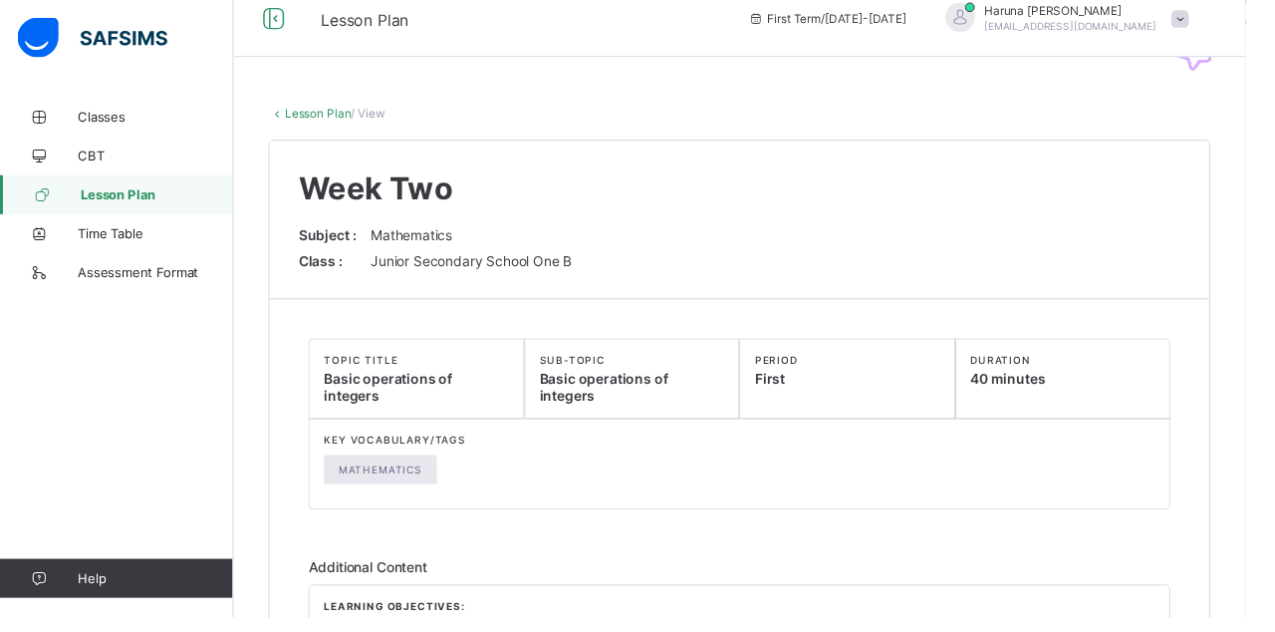
scroll to position [0, 0]
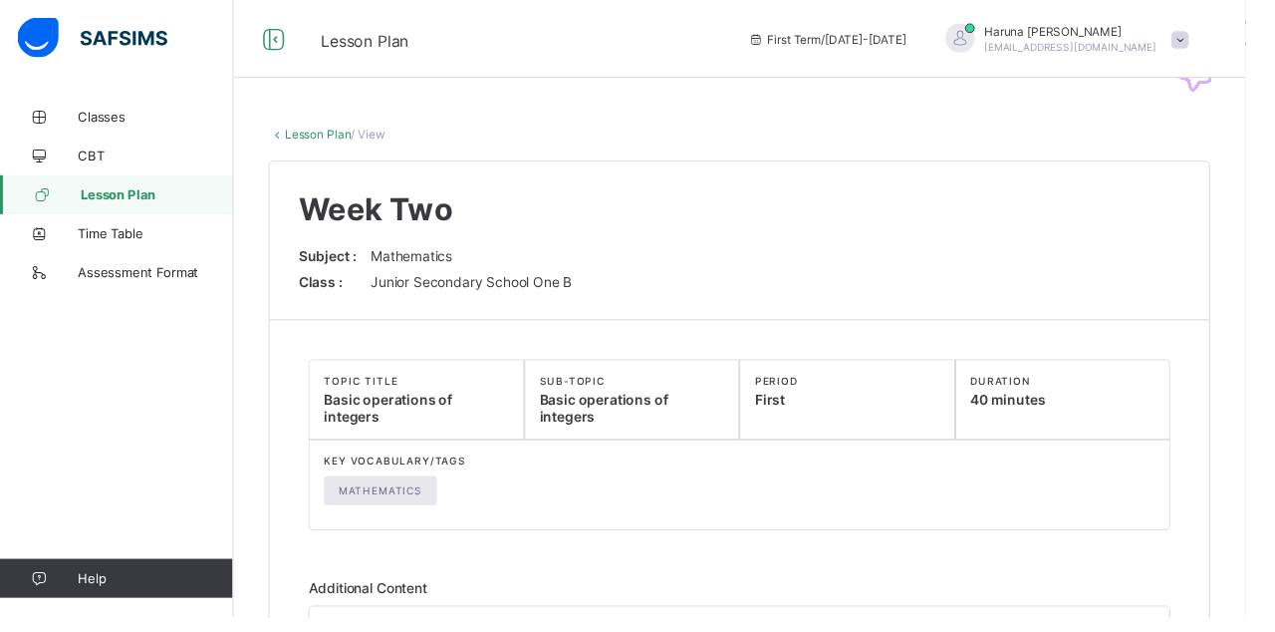
click at [104, 213] on link "Lesson Plan" at bounding box center [119, 199] width 239 height 40
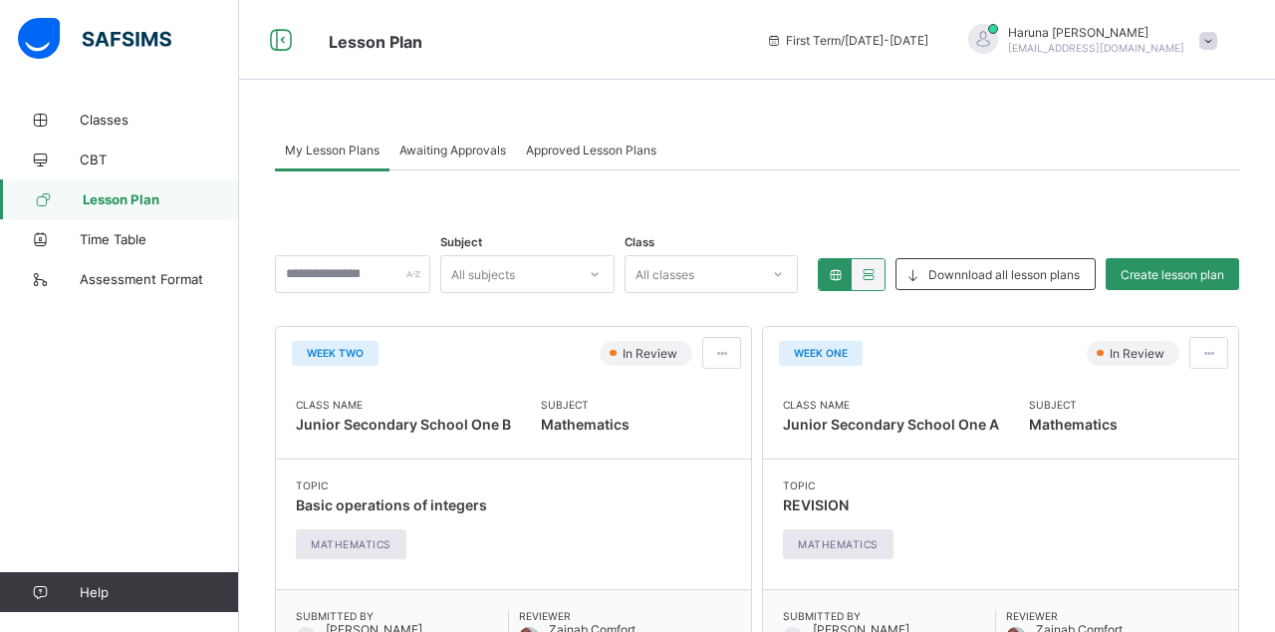
click at [720, 346] on span at bounding box center [721, 353] width 17 height 15
click at [691, 418] on span "Edit lesson plan" at bounding box center [665, 425] width 104 height 15
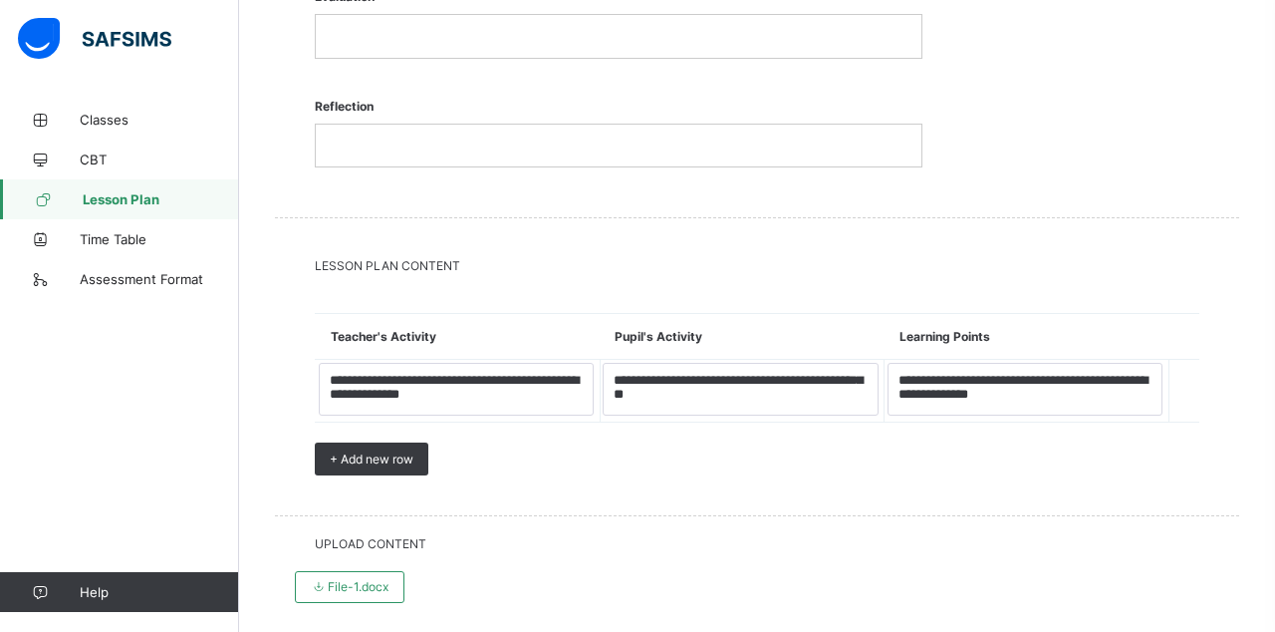
scroll to position [2454, 0]
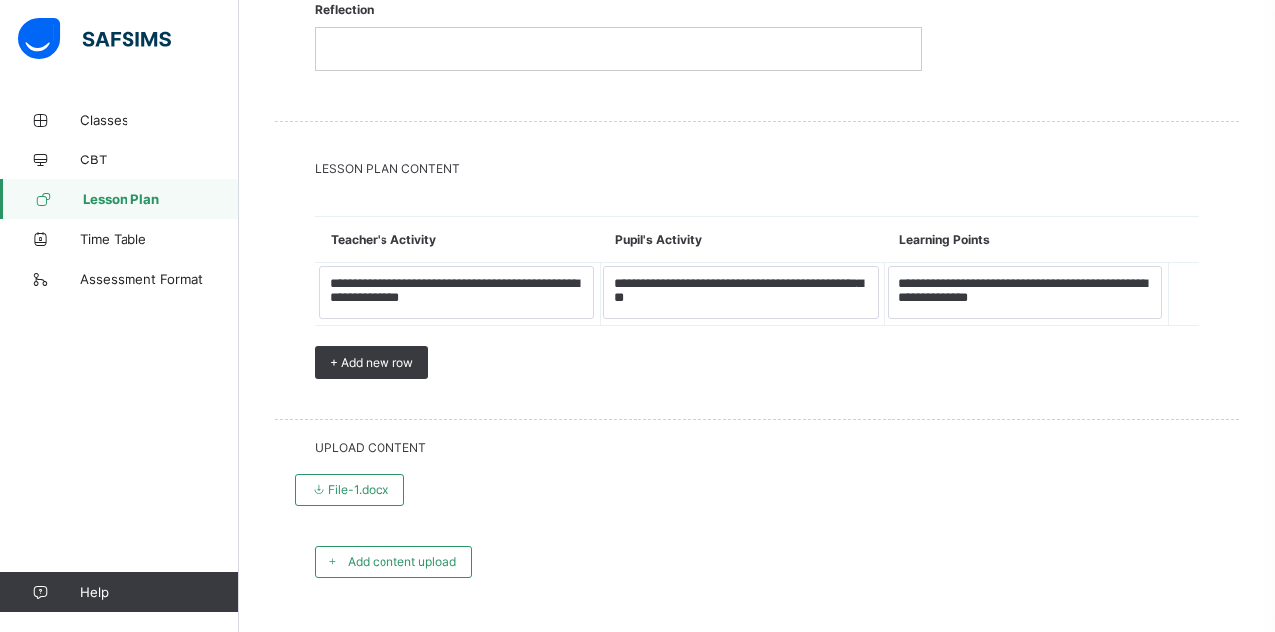
click at [337, 555] on icon at bounding box center [332, 561] width 15 height 13
click at [364, 546] on div "Remove content upload" at bounding box center [405, 562] width 181 height 32
click at [343, 546] on span at bounding box center [332, 562] width 32 height 32
click at [356, 554] on span "Remove content upload" at bounding box center [414, 561] width 133 height 15
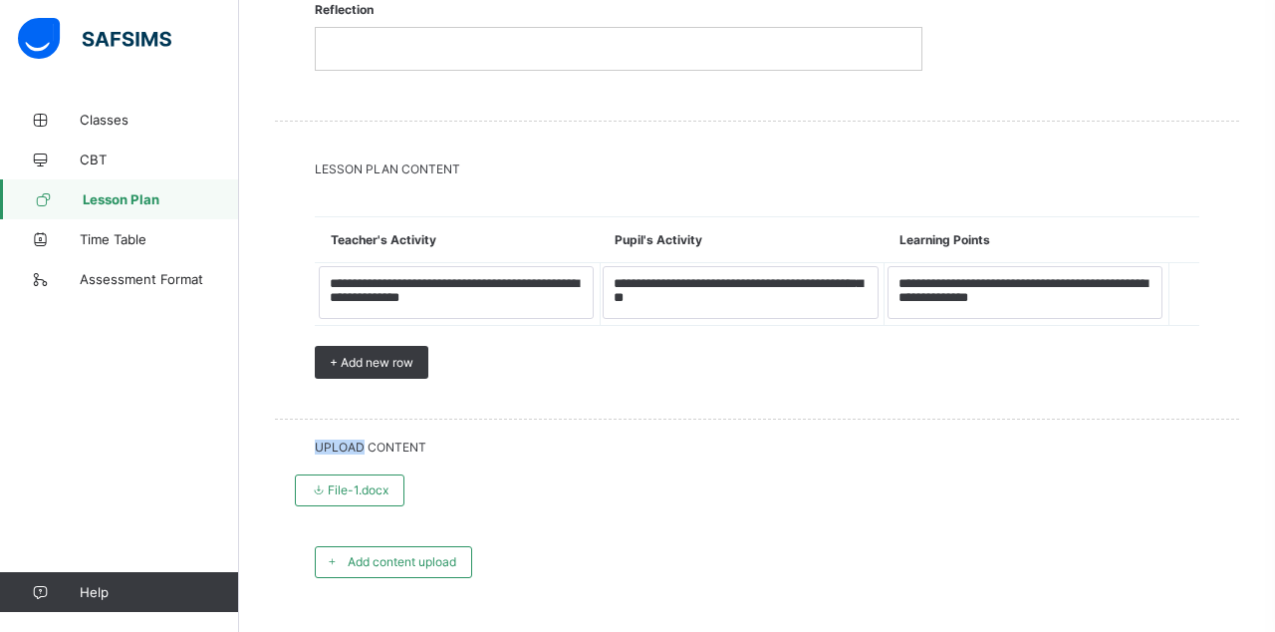
click at [964, 506] on div "Add content upload" at bounding box center [757, 562] width 964 height 112
click at [314, 482] on icon at bounding box center [319, 489] width 17 height 15
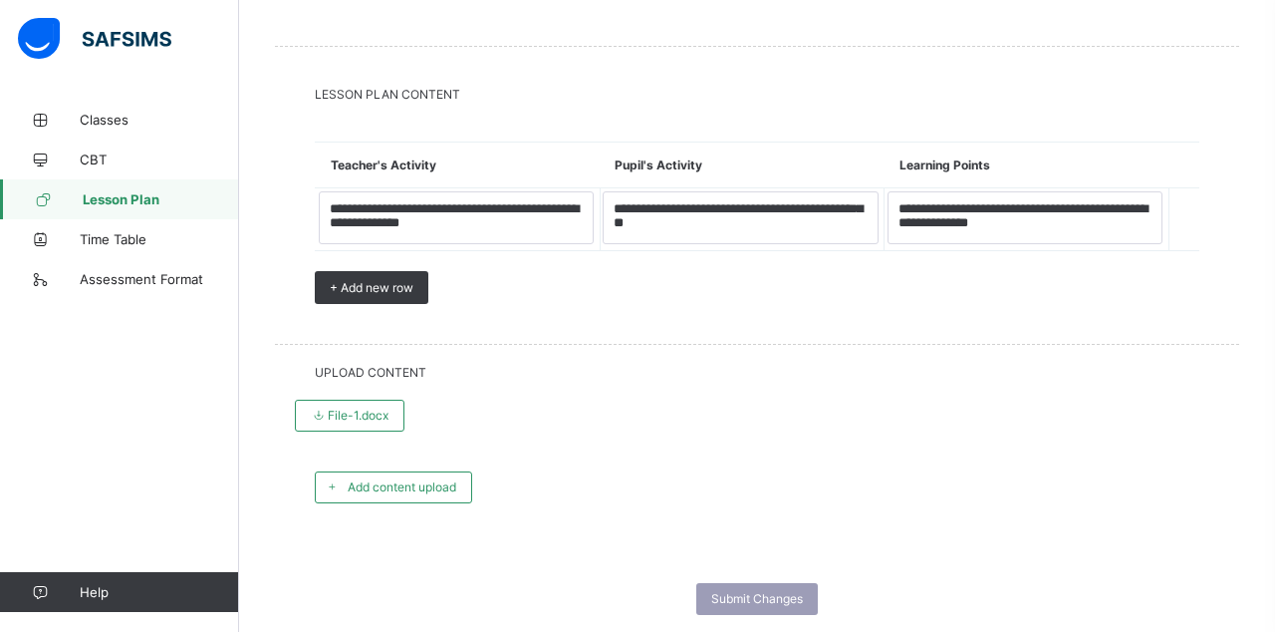
scroll to position [2533, 0]
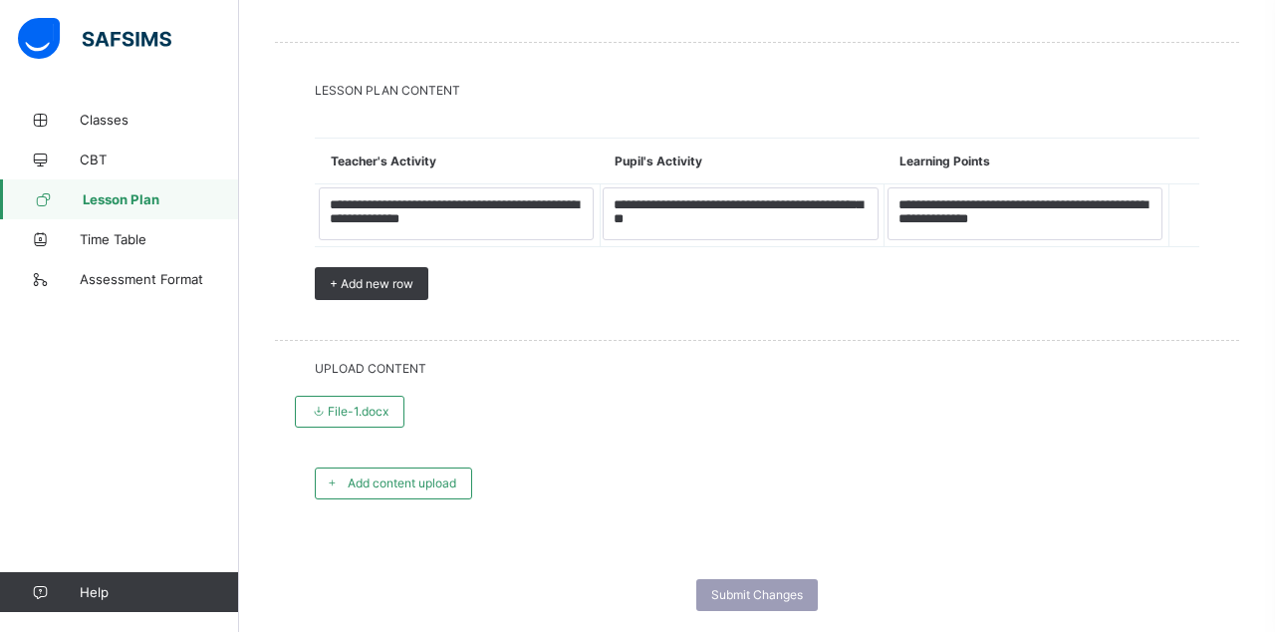
click at [775, 587] on span "Submit Changes" at bounding box center [757, 594] width 92 height 15
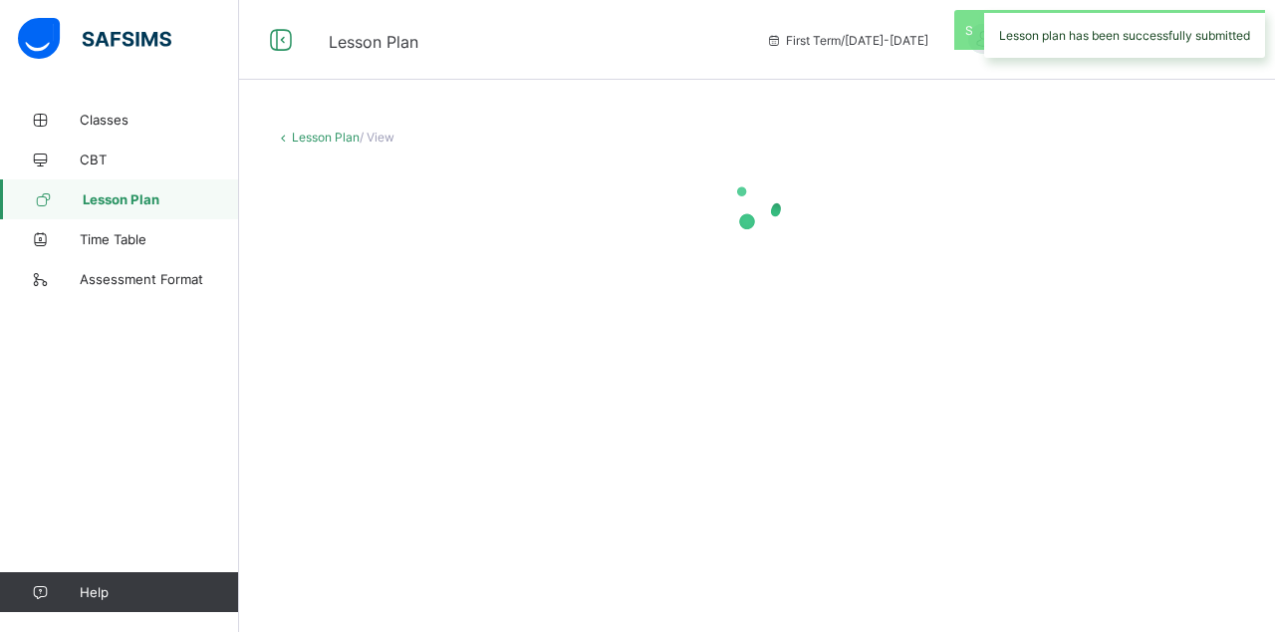
scroll to position [96, 0]
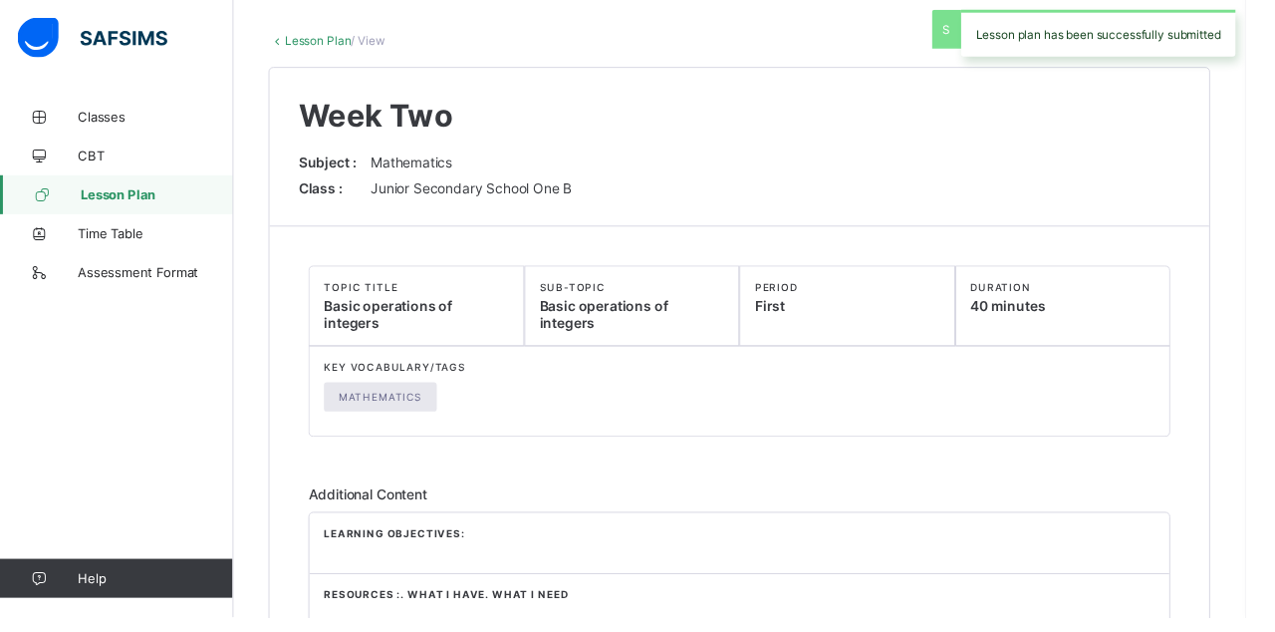
click at [106, 207] on link "Lesson Plan" at bounding box center [119, 199] width 239 height 40
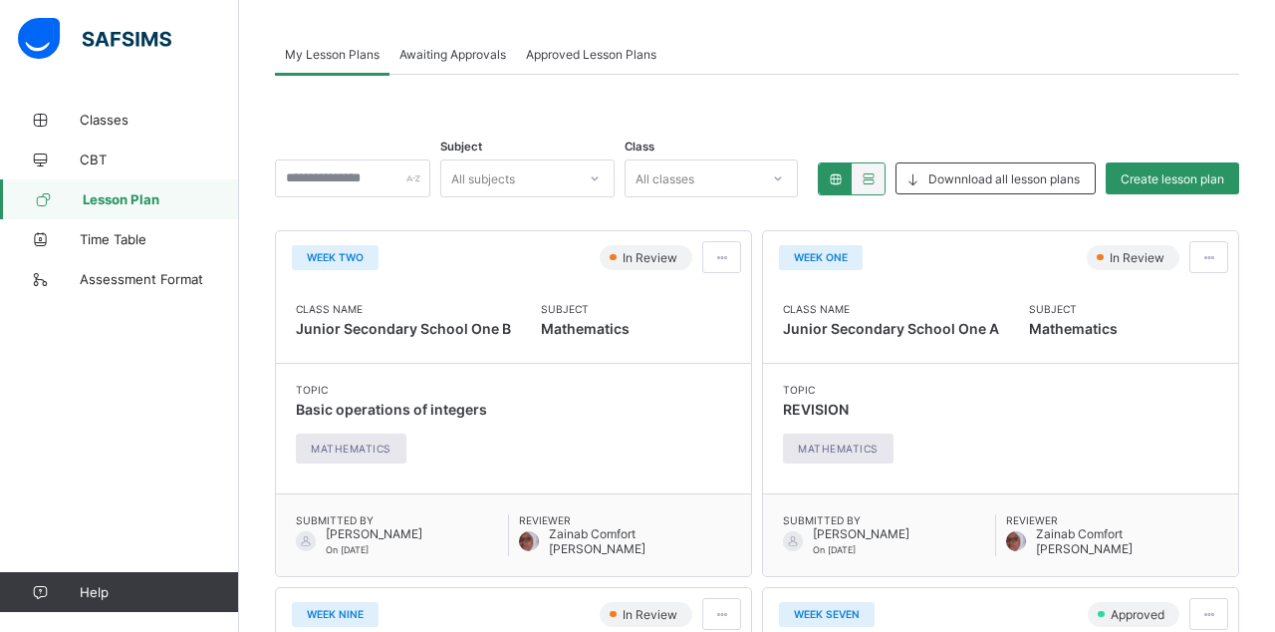
click at [732, 267] on div at bounding box center [721, 257] width 39 height 32
click at [696, 323] on span "Edit lesson plan" at bounding box center [665, 330] width 104 height 15
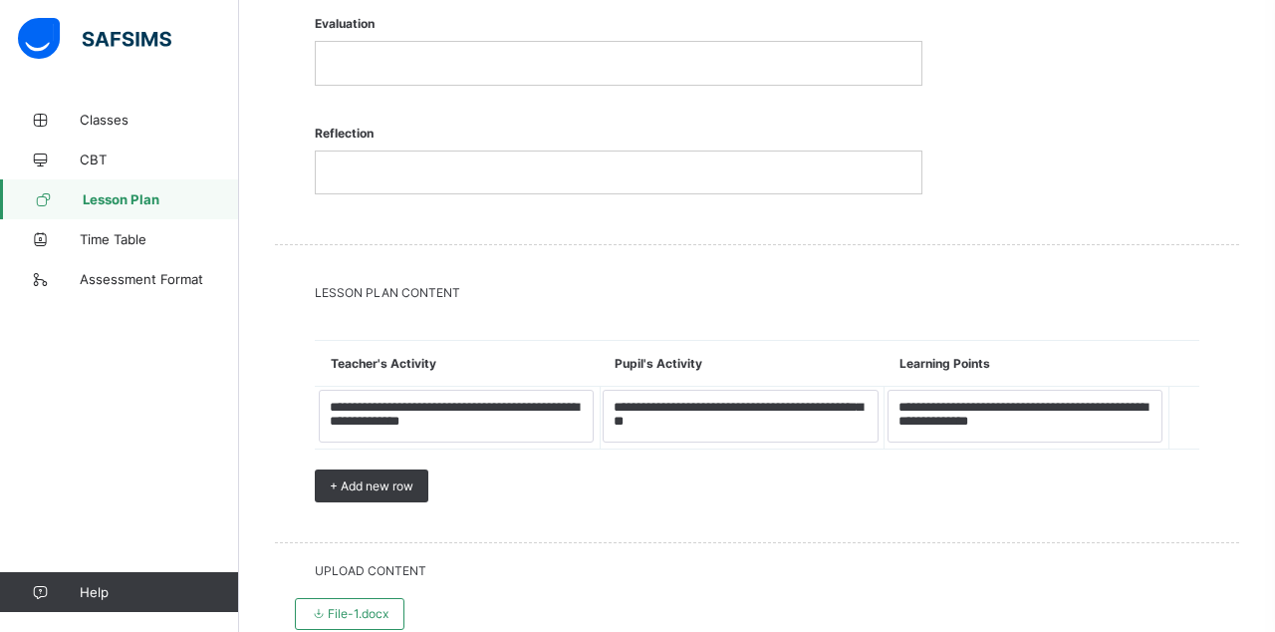
scroll to position [2454, 0]
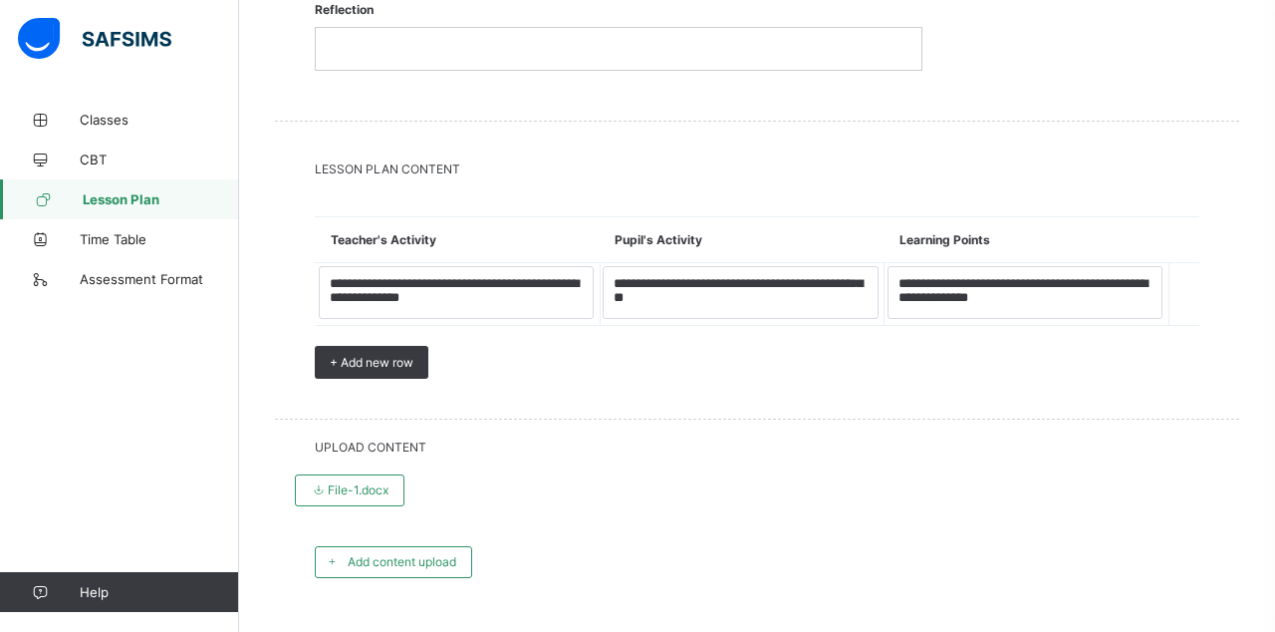
click at [373, 554] on span "Add content upload" at bounding box center [402, 561] width 109 height 15
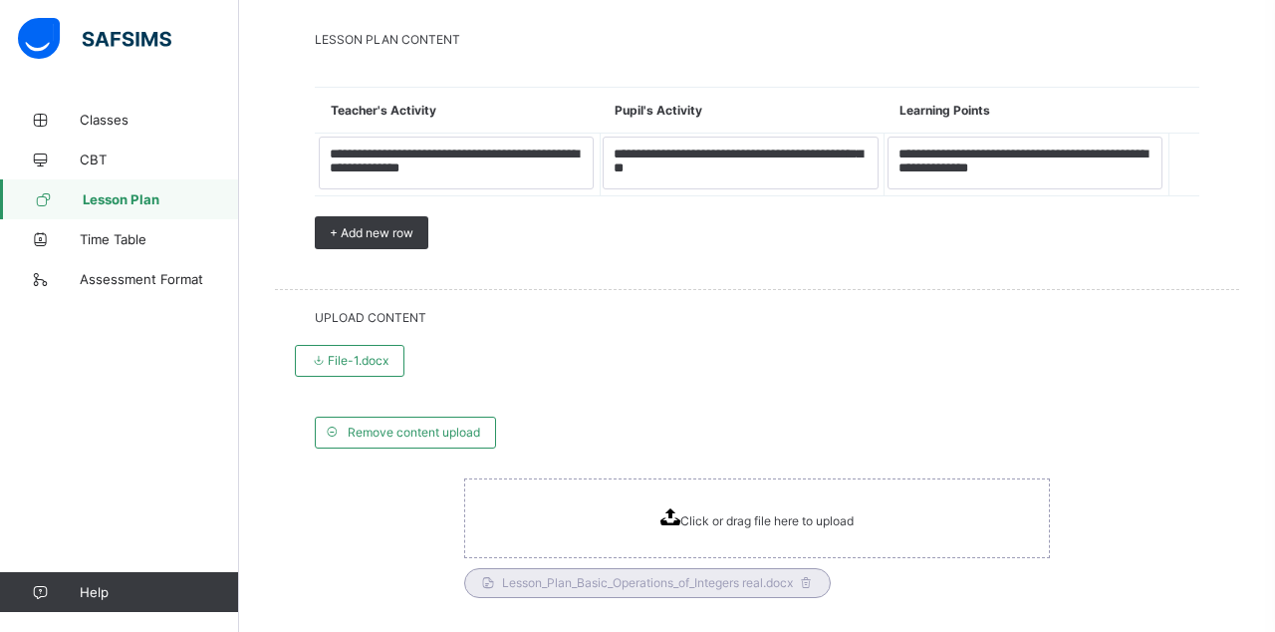
scroll to position [2623, 0]
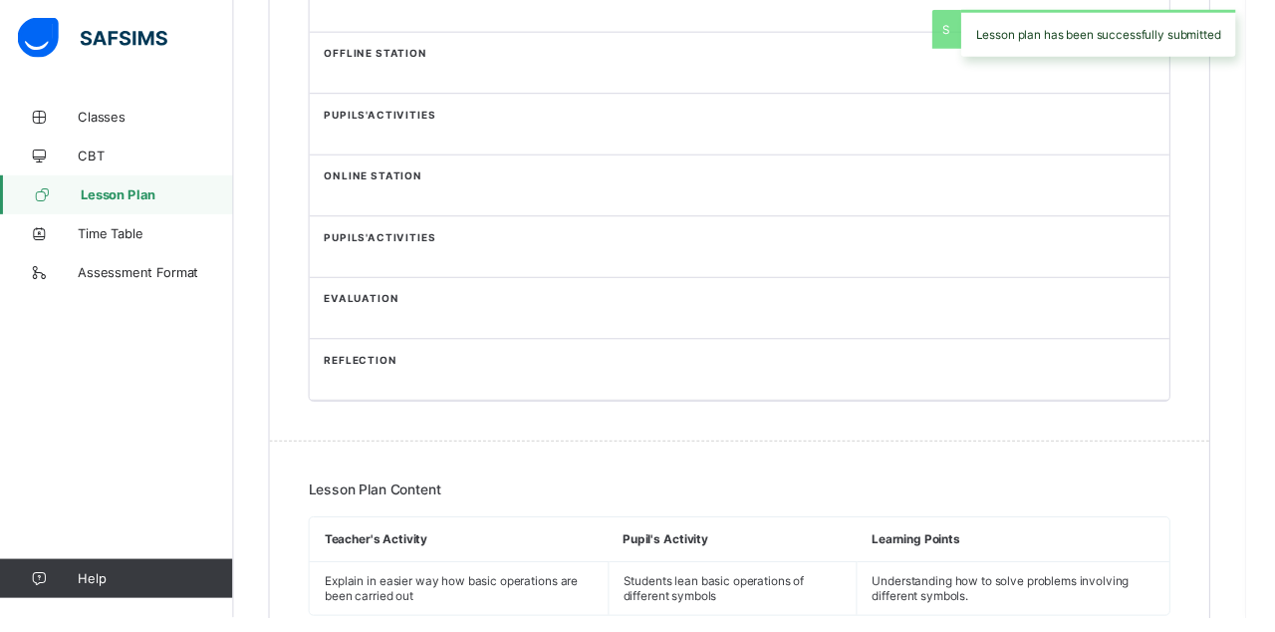
scroll to position [1201, 0]
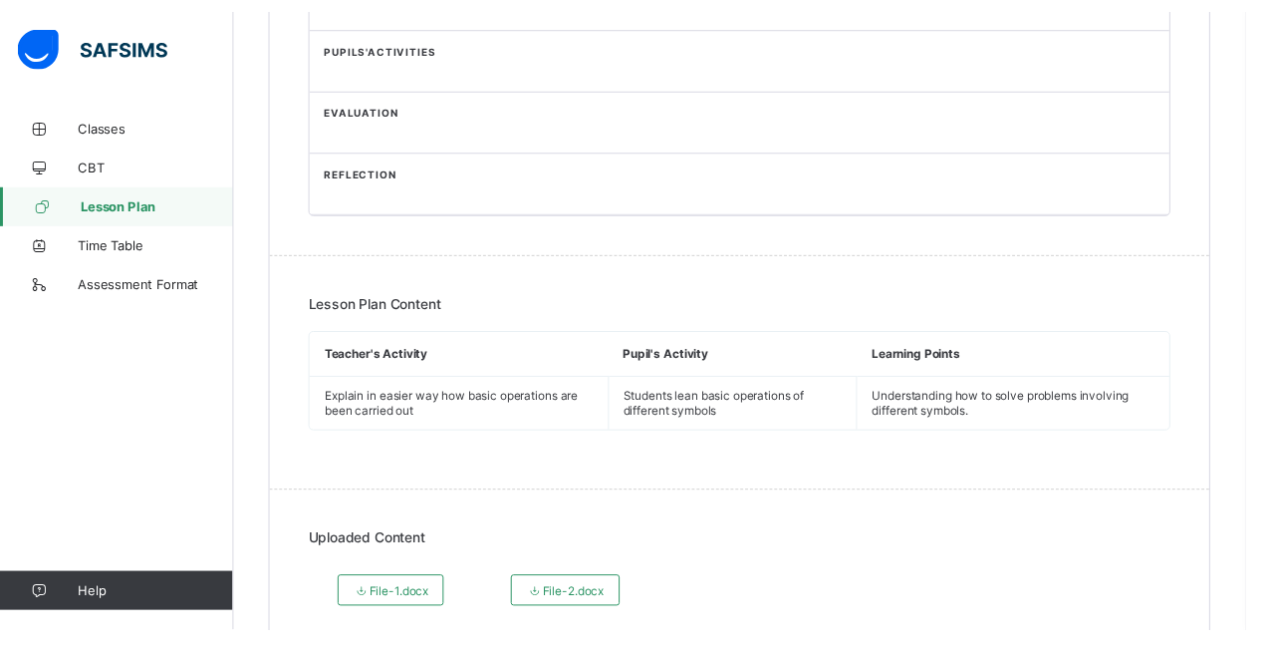
scroll to position [1275, 0]
